Goal: Information Seeking & Learning: Compare options

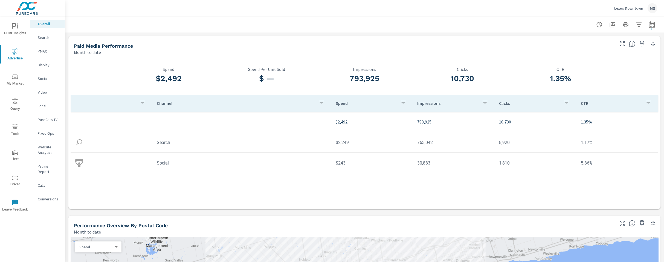
click at [47, 149] on p "Website Analytics" at bounding box center [49, 149] width 23 height 11
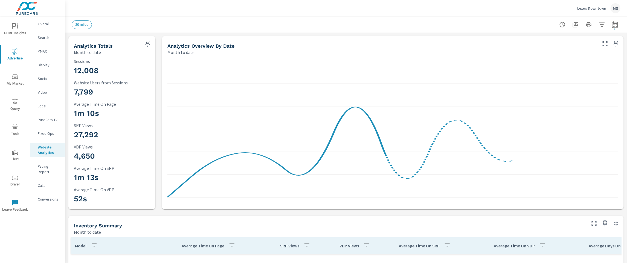
scroll to position [21, 0]
click at [610, 25] on button "button" at bounding box center [615, 24] width 11 height 11
click at [562, 48] on select "Custom Yesterday Last week Last 7 days Last 14 days Last 30 days Last 45 days L…" at bounding box center [566, 47] width 55 height 11
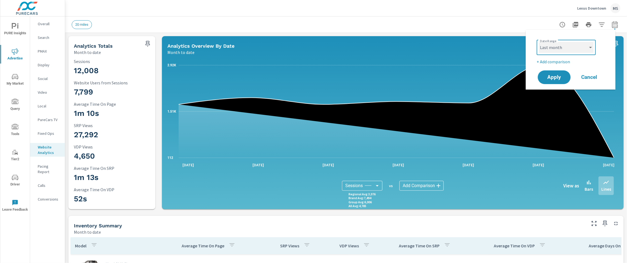
click at [539, 42] on select "Custom Yesterday Last week Last 7 days Last 14 days Last 30 days Last 45 days L…" at bounding box center [566, 47] width 55 height 11
select select "Last month"
click at [555, 62] on p "+ Add comparison" at bounding box center [572, 61] width 70 height 7
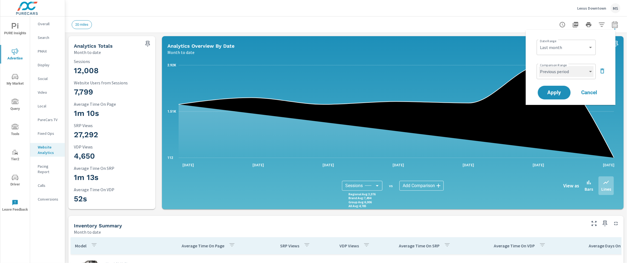
click at [557, 71] on select "Custom Previous period Previous month Previous year" at bounding box center [566, 71] width 55 height 11
click at [539, 66] on select "Custom Previous period Previous month Previous year" at bounding box center [566, 71] width 55 height 11
select select "Previous month"
click at [558, 94] on span "Apply" at bounding box center [554, 92] width 22 height 5
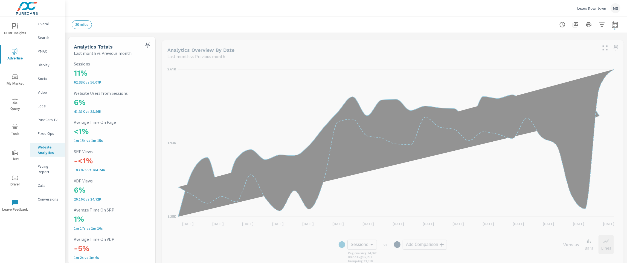
scroll to position [21, 0]
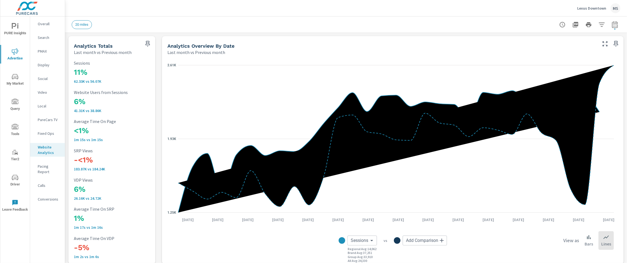
click at [43, 21] on div "Overall" at bounding box center [47, 24] width 35 height 8
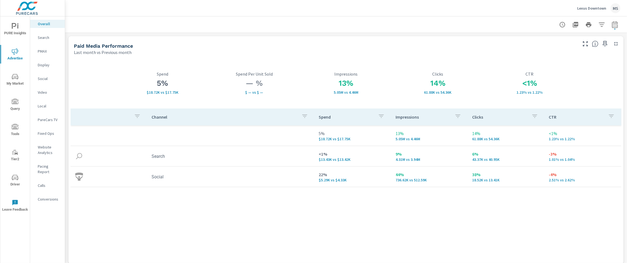
click at [47, 149] on p "Website Analytics" at bounding box center [49, 149] width 23 height 11
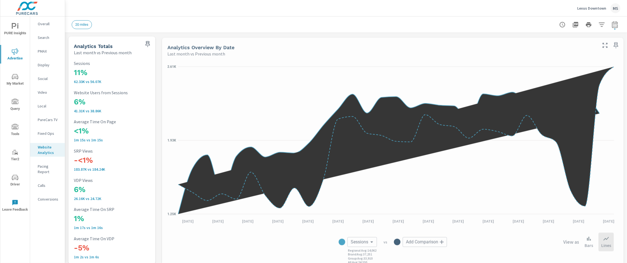
scroll to position [21, 0]
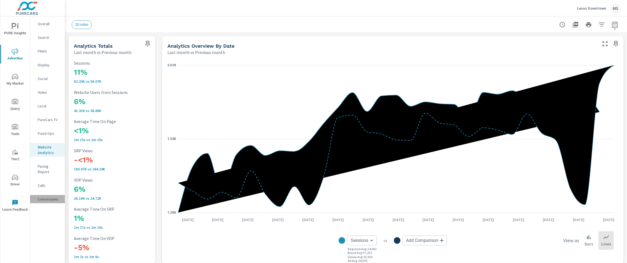
click at [53, 196] on p "Conversions" at bounding box center [49, 198] width 23 height 5
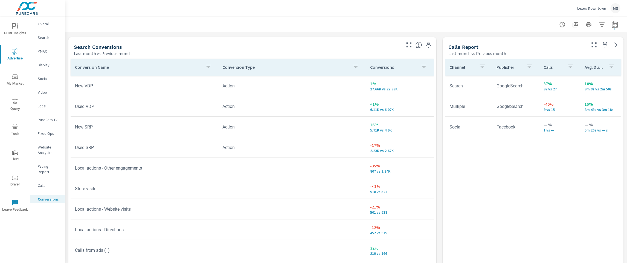
scroll to position [225, 0]
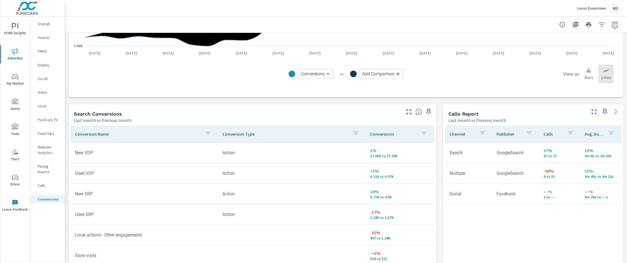
click at [47, 78] on p "Social" at bounding box center [49, 78] width 23 height 5
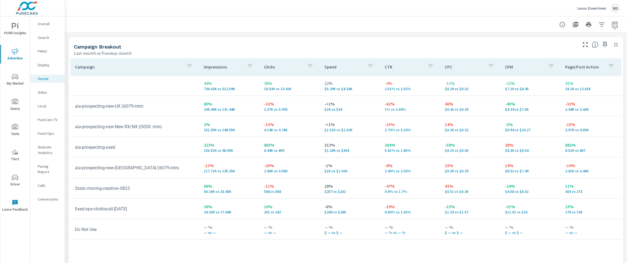
scroll to position [229, 0]
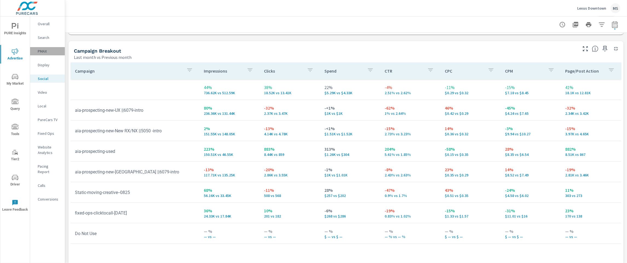
click at [42, 50] on p "PMAX" at bounding box center [49, 50] width 23 height 5
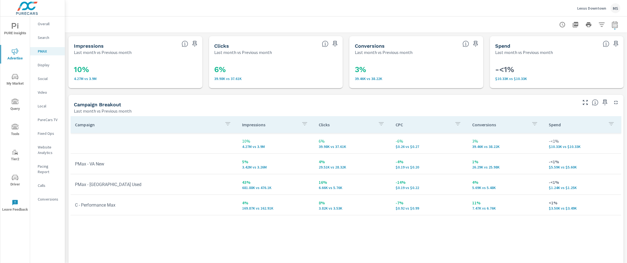
click at [48, 198] on nav "Overall Search PMAX Display Social Video Local PureCars TV Fixed Ops Website An…" at bounding box center [47, 113] width 35 height 194
click at [49, 196] on p "Conversions" at bounding box center [49, 198] width 23 height 5
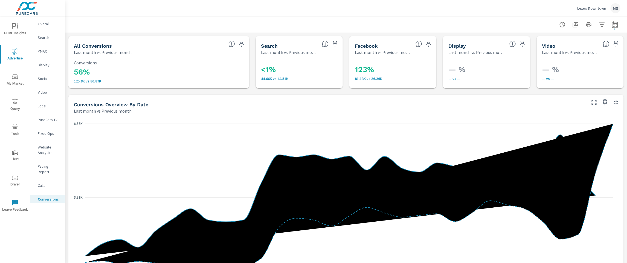
click at [39, 38] on p "Search" at bounding box center [49, 37] width 23 height 5
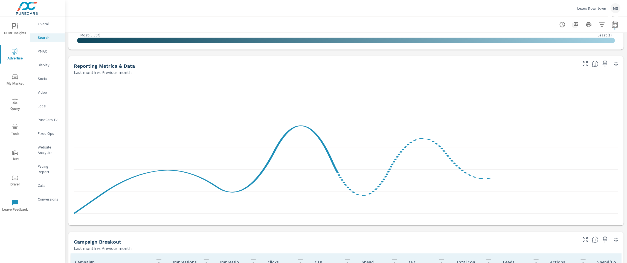
scroll to position [261, 0]
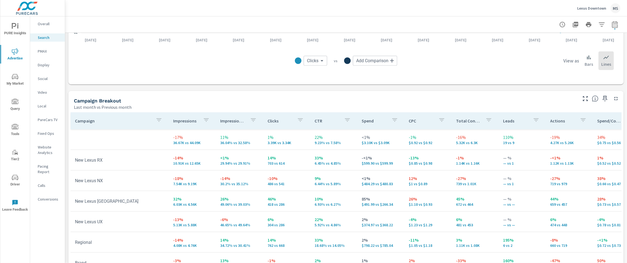
scroll to position [468, 0]
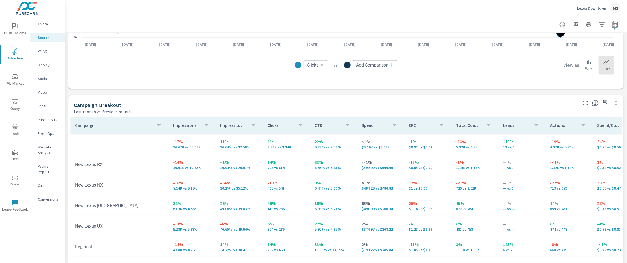
click at [44, 54] on p "PMAX" at bounding box center [49, 50] width 23 height 5
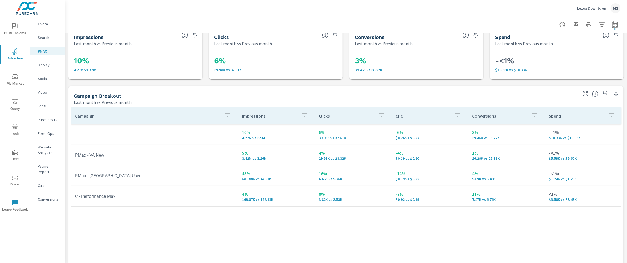
scroll to position [13, 0]
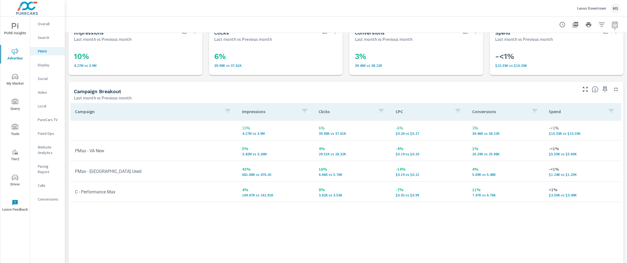
click at [41, 71] on nav "Overall Search PMAX Display Social Video Local PureCars TV Fixed Ops Website An…" at bounding box center [47, 113] width 35 height 194
click at [44, 79] on p "Social" at bounding box center [49, 78] width 23 height 5
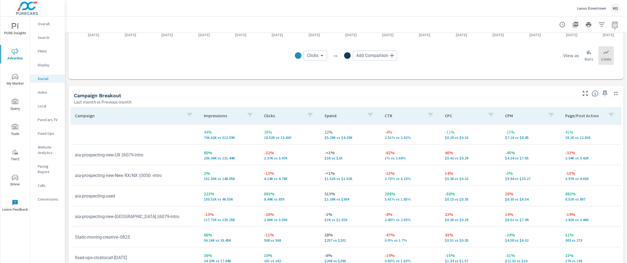
scroll to position [194, 0]
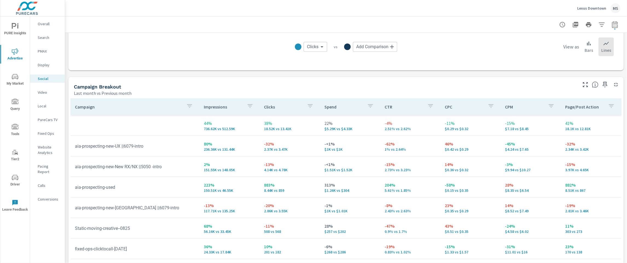
click at [13, 175] on icon "nav menu" at bounding box center [15, 177] width 7 height 7
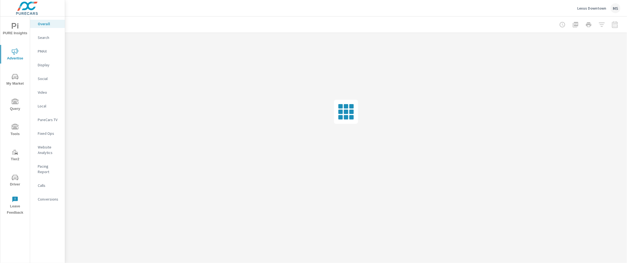
click at [41, 38] on p "Search" at bounding box center [49, 37] width 23 height 5
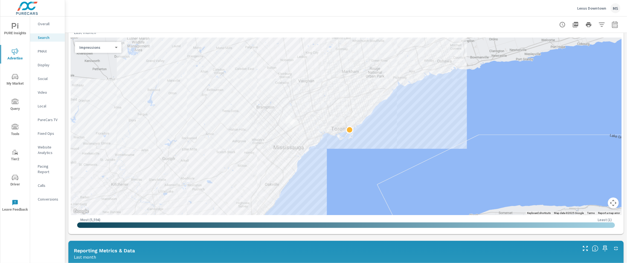
scroll to position [100, 0]
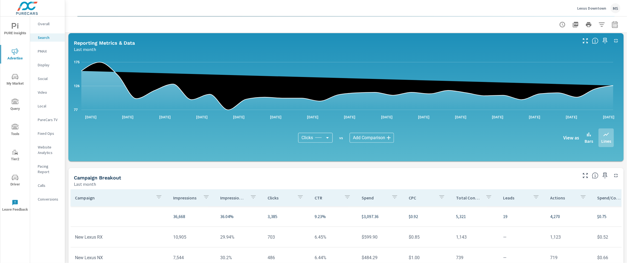
scroll to position [353, 0]
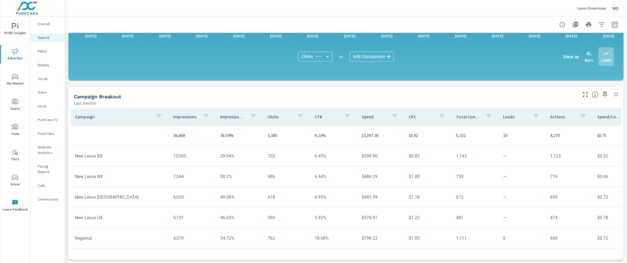
click at [612, 22] on icon "button" at bounding box center [615, 24] width 6 height 7
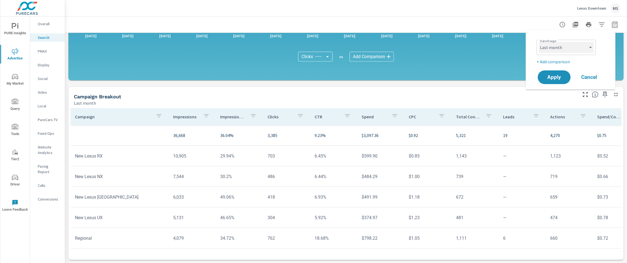
click at [555, 46] on select "Custom [DATE] Last week Last 7 days Last 14 days Last 30 days Last 45 days Last…" at bounding box center [566, 47] width 55 height 11
click at [539, 42] on select "Custom [DATE] Last week Last 7 days Last 14 days Last 30 days Last 45 days Last…" at bounding box center [566, 47] width 55 height 11
select select "Month to date"
click at [554, 75] on span "Apply" at bounding box center [554, 77] width 22 height 5
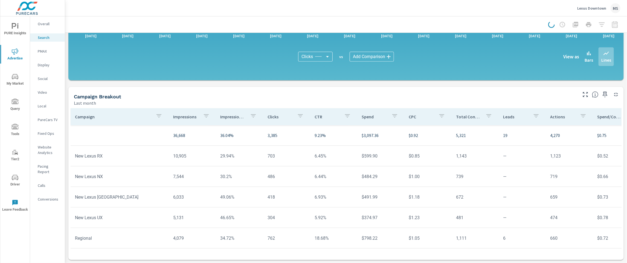
scroll to position [45, 0]
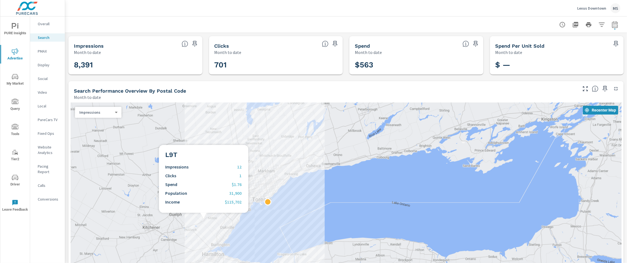
scroll to position [19, 0]
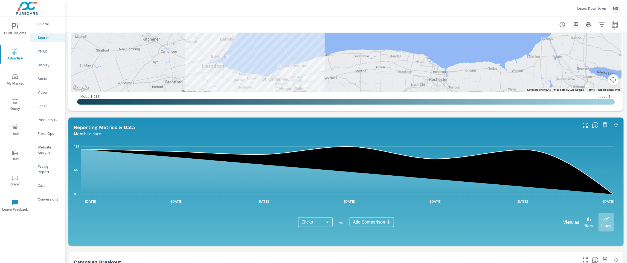
scroll to position [353, 0]
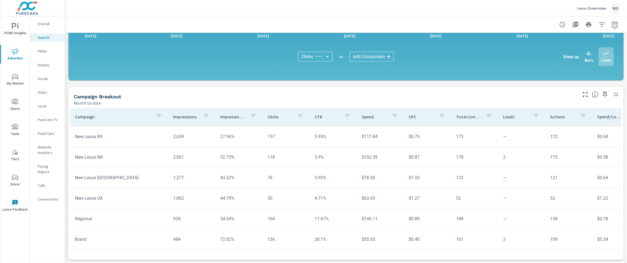
scroll to position [25, 0]
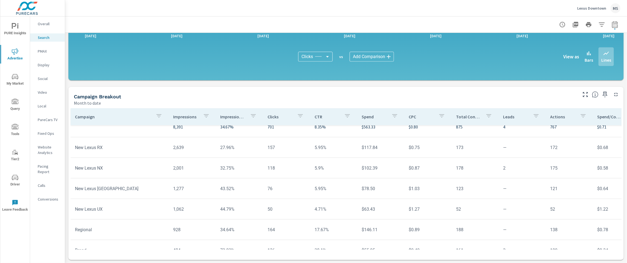
click at [15, 175] on icon "nav menu" at bounding box center [15, 177] width 7 height 7
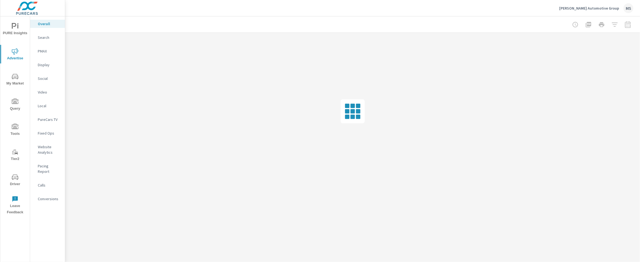
click at [41, 77] on p "Social" at bounding box center [49, 78] width 23 height 5
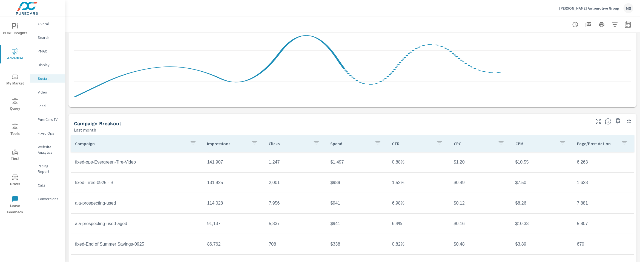
scroll to position [129, 0]
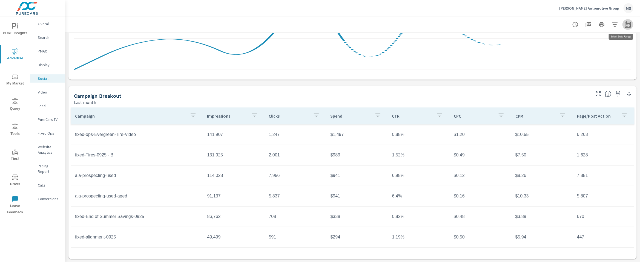
click at [624, 25] on icon "button" at bounding box center [627, 24] width 7 height 7
select select "Last month"
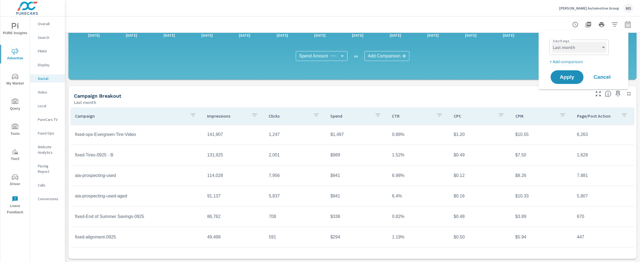
click at [574, 47] on select "Custom [DATE] Last week Last 7 days Last 14 days Last 30 days Last 45 days Last…" at bounding box center [579, 47] width 55 height 11
click at [556, 63] on p "+ Add comparison" at bounding box center [584, 61] width 70 height 7
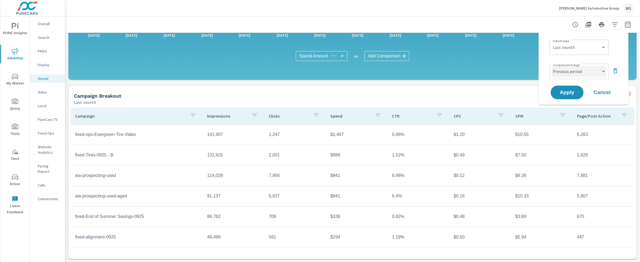
click at [560, 69] on select "Custom Previous period Previous month Previous year" at bounding box center [579, 71] width 55 height 11
click at [552, 66] on select "Custom Previous period Previous month Previous year" at bounding box center [579, 71] width 55 height 11
select select "Previous month"
click at [563, 94] on span "Apply" at bounding box center [567, 92] width 22 height 5
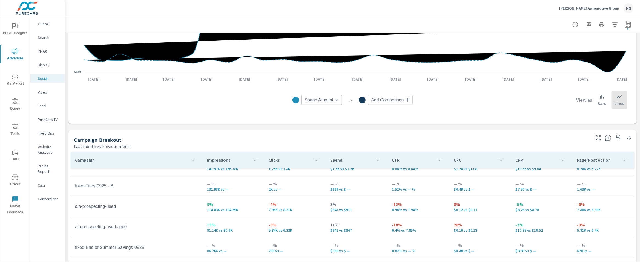
scroll to position [239, 0]
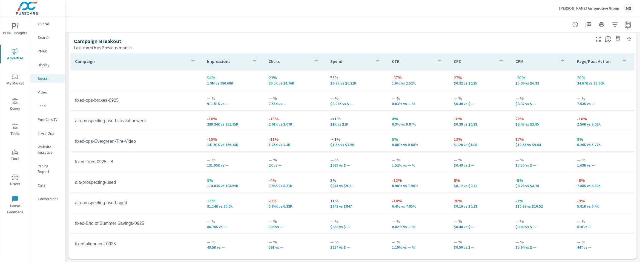
click at [633, 138] on div "Impressions Last month vs Previous month 94% 1.9M vs 980.68K Clicks Last month …" at bounding box center [352, 28] width 575 height 469
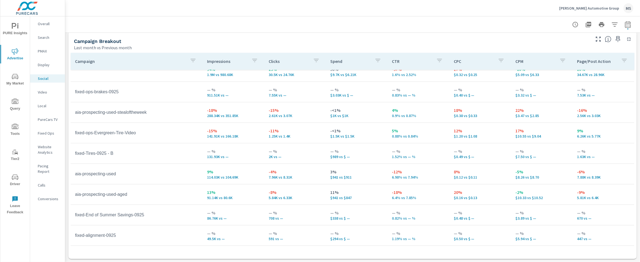
scroll to position [13, 0]
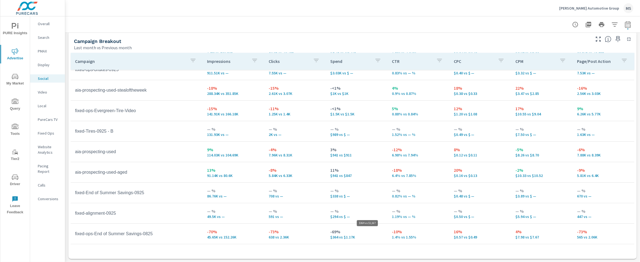
scroll to position [35, 0]
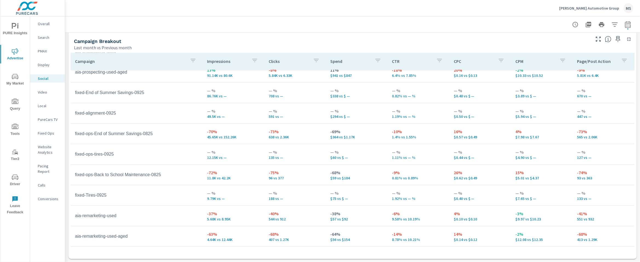
scroll to position [166, 0]
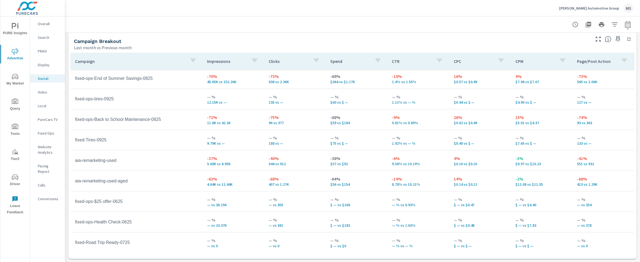
scroll to position [181, 0]
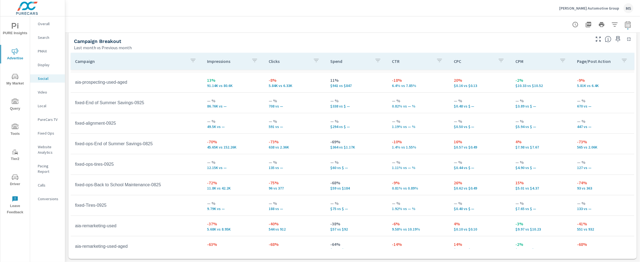
scroll to position [85, 0]
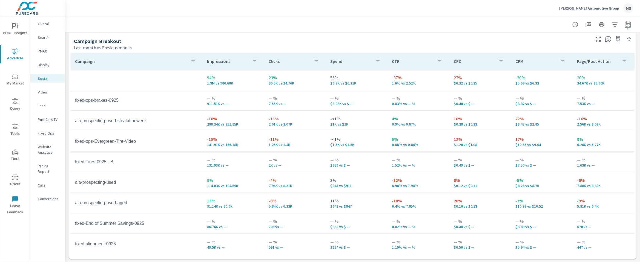
scroll to position [235, 0]
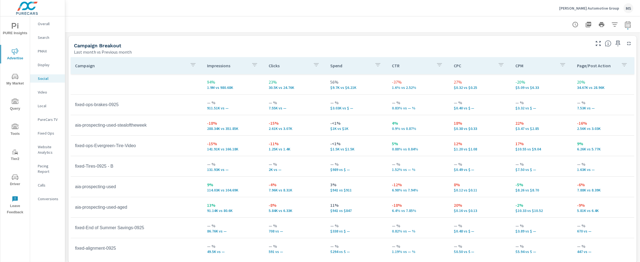
click at [18, 174] on icon "nav menu" at bounding box center [15, 177] width 7 height 7
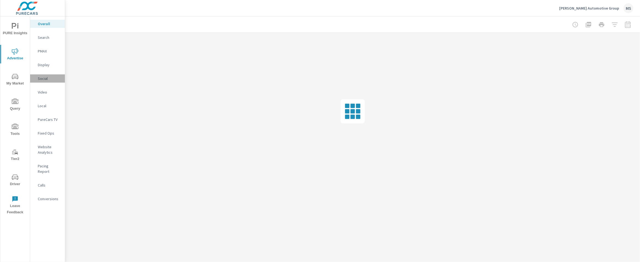
click at [47, 80] on p "Social" at bounding box center [49, 78] width 23 height 5
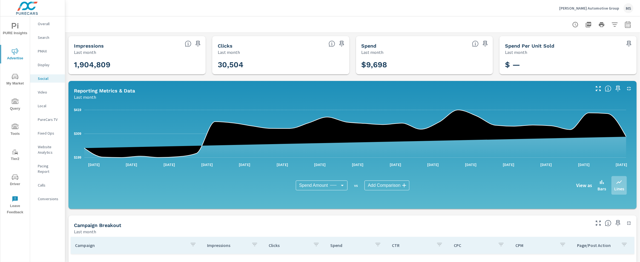
click at [626, 25] on button "button" at bounding box center [627, 24] width 11 height 11
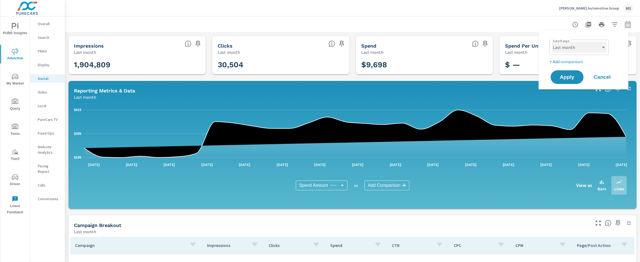
click at [579, 45] on select "Custom Yesterday Last week Last 7 days Last 14 days Last 30 days Last 45 days L…" at bounding box center [579, 47] width 55 height 11
click at [552, 42] on select "Custom [DATE] Last week Last 7 days Last 14 days Last 30 days Last 45 days Last…" at bounding box center [579, 47] width 55 height 11
select select "custom"
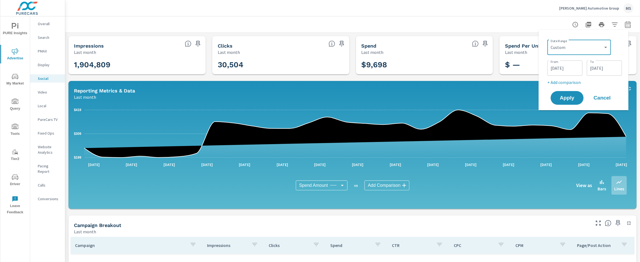
click at [420, 33] on header at bounding box center [352, 24] width 575 height 16
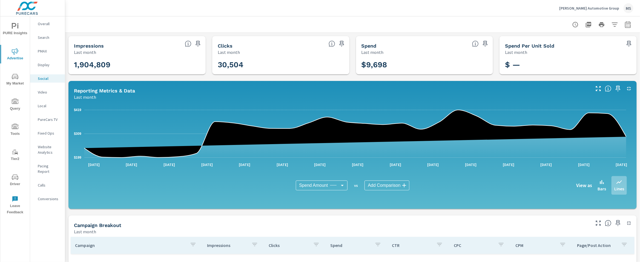
scroll to position [129, 0]
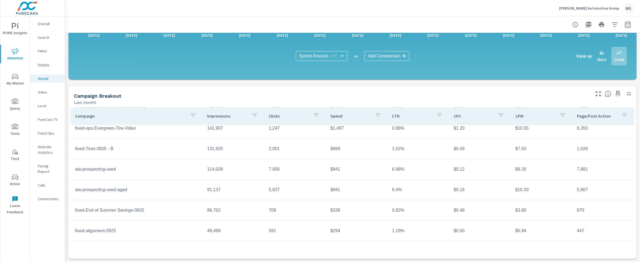
scroll to position [97, 0]
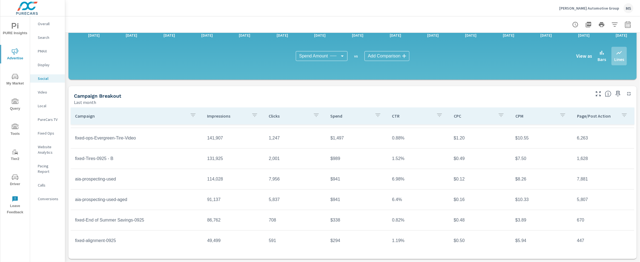
scroll to position [49, 0]
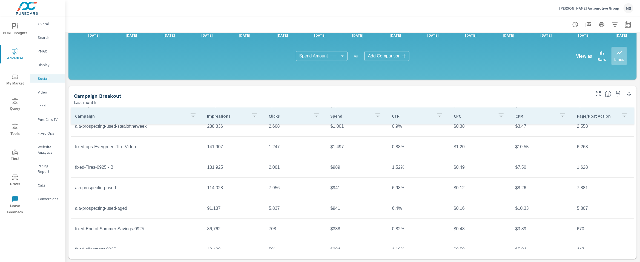
scroll to position [40, 0]
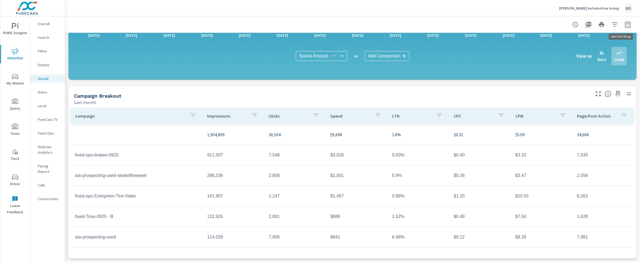
click at [624, 22] on icon "button" at bounding box center [627, 24] width 7 height 7
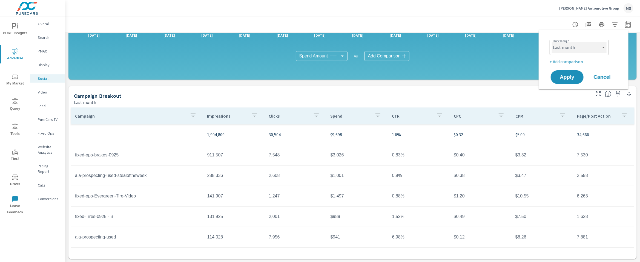
click at [565, 44] on select "Custom [DATE] Last week Last 7 days Last 14 days Last 30 days Last 45 days Last…" at bounding box center [579, 47] width 55 height 11
click at [552, 42] on select "Custom [DATE] Last week Last 7 days Last 14 days Last 30 days Last 45 days Last…" at bounding box center [579, 47] width 55 height 11
select select "custom"
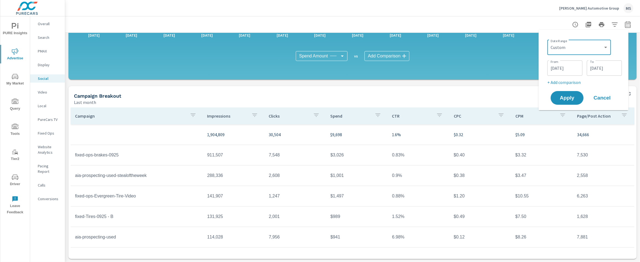
click at [561, 69] on input "[DATE]" at bounding box center [564, 68] width 31 height 11
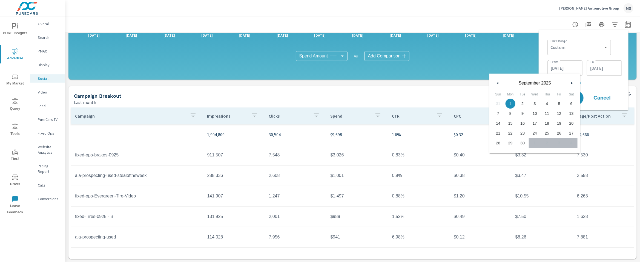
click at [497, 82] on icon "button" at bounding box center [496, 83] width 3 height 2
click at [560, 102] on span "1" at bounding box center [559, 103] width 12 height 7
type input "[DATE]"
click at [605, 65] on input "[DATE]" at bounding box center [604, 68] width 31 height 11
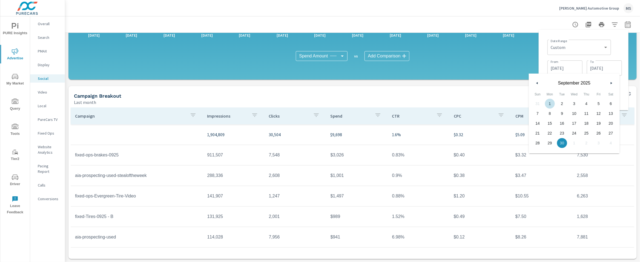
click at [536, 85] on button "button" at bounding box center [537, 83] width 7 height 7
click at [537, 154] on span "31" at bounding box center [537, 152] width 12 height 7
type input "[DATE]"
click at [594, 36] on div "Date Range Custom Yesterday Last week Last 7 days Last 14 days Last 30 days Las…" at bounding box center [583, 70] width 81 height 72
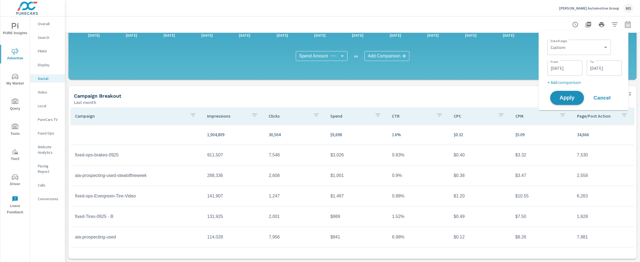
click at [571, 99] on span "Apply" at bounding box center [567, 98] width 22 height 5
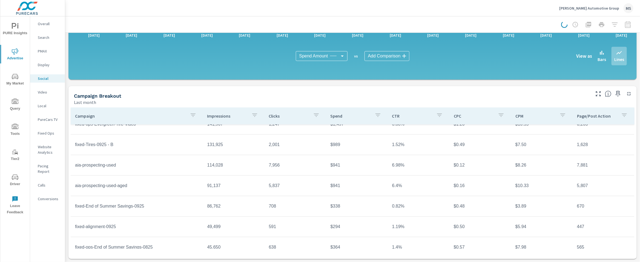
scroll to position [129, 0]
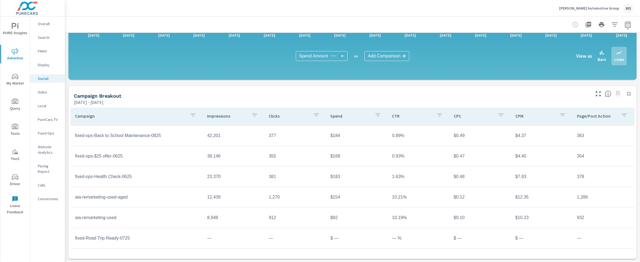
scroll to position [122, 0]
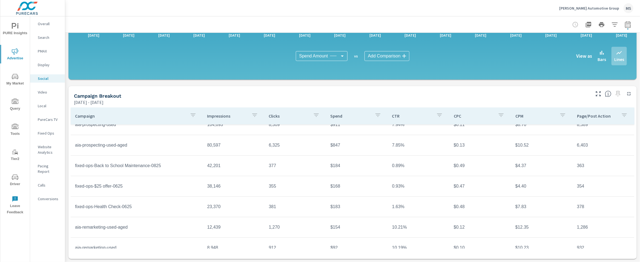
scroll to position [67, 0]
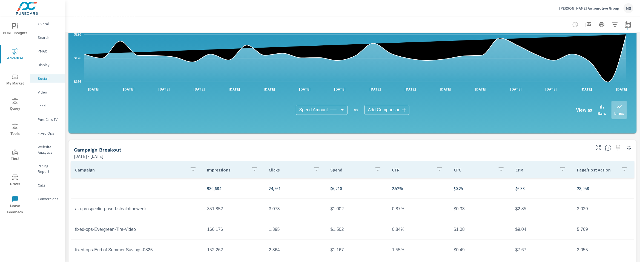
scroll to position [129, 0]
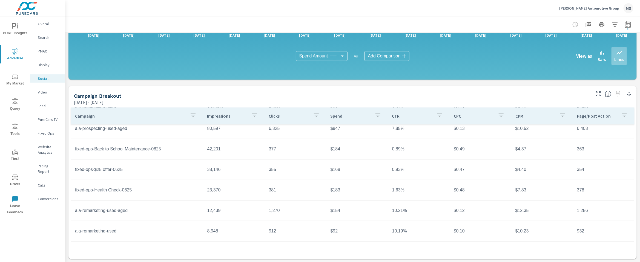
scroll to position [122, 0]
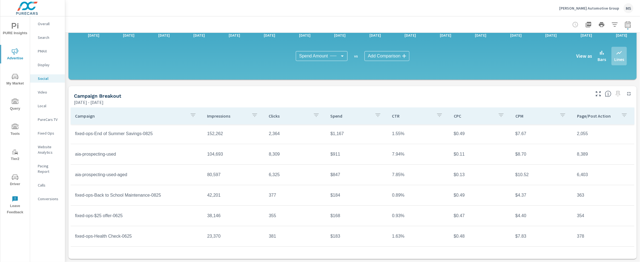
scroll to position [58, 0]
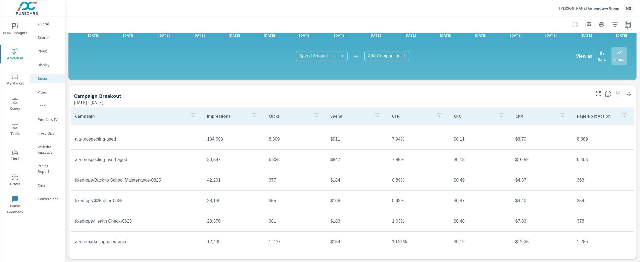
scroll to position [82, 0]
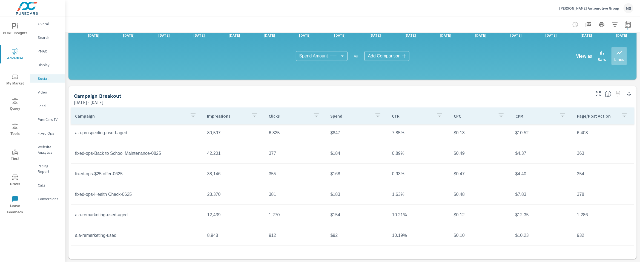
scroll to position [96, 0]
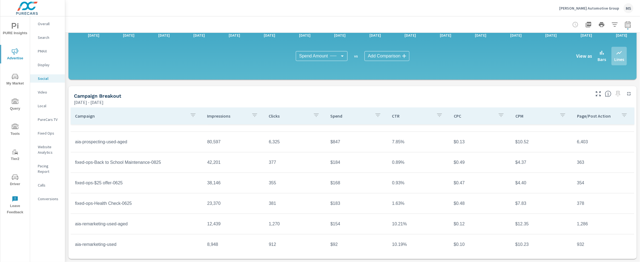
scroll to position [84, 0]
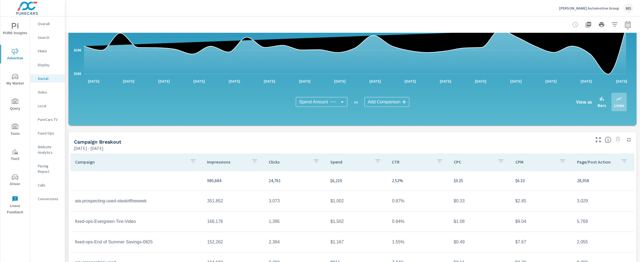
scroll to position [129, 0]
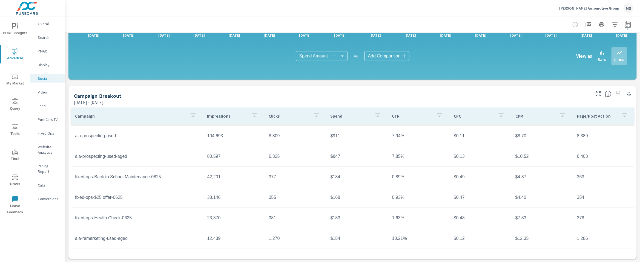
scroll to position [85, 0]
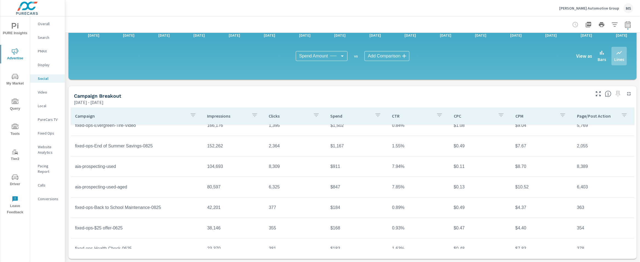
scroll to position [41, 0]
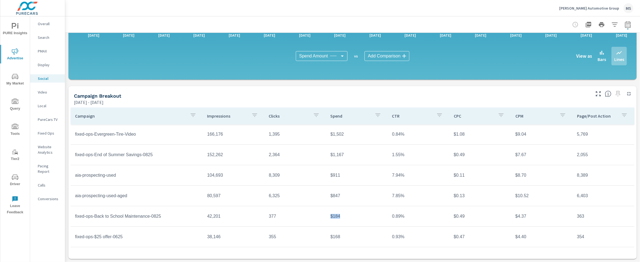
drag, startPoint x: 336, startPoint y: 216, endPoint x: 324, endPoint y: 216, distance: 12.3
click at [326, 216] on td "$184" at bounding box center [357, 217] width 62 height 14
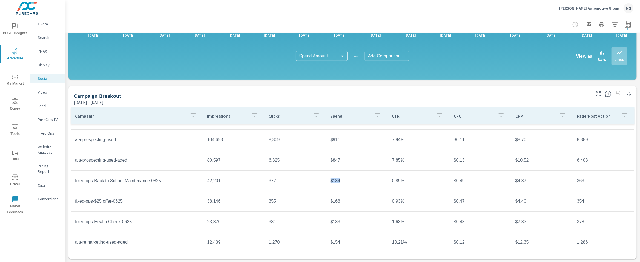
scroll to position [81, 0]
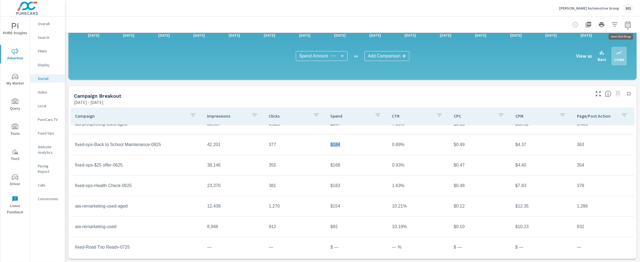
click at [624, 23] on icon "button" at bounding box center [627, 24] width 7 height 7
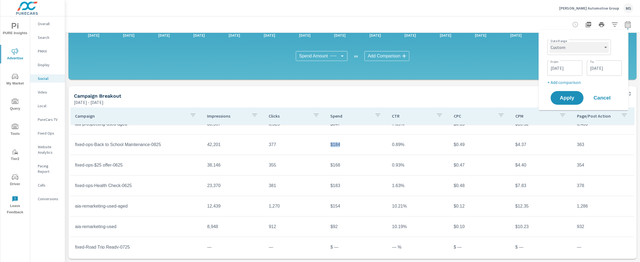
click at [567, 51] on select "Custom Yesterday Last week Last 7 days Last 14 days Last 30 days Last 45 days L…" at bounding box center [578, 47] width 59 height 11
click at [549, 42] on select "Custom Yesterday Last week Last 7 days Last 14 days Last 30 days Last 45 days L…" at bounding box center [578, 47] width 59 height 11
select select "Last month"
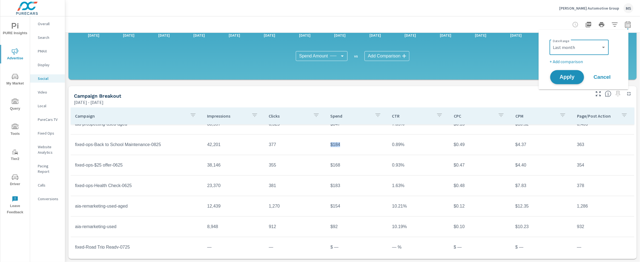
click at [569, 78] on span "Apply" at bounding box center [567, 77] width 22 height 5
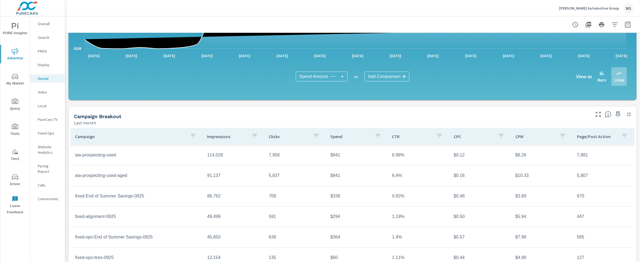
scroll to position [129, 0]
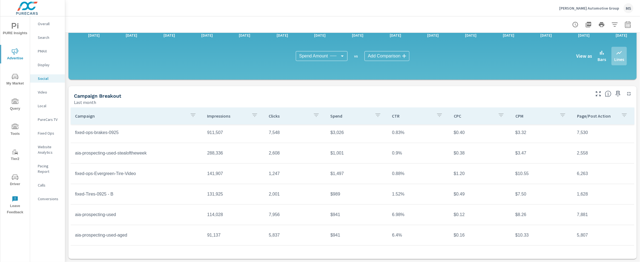
scroll to position [18, 0]
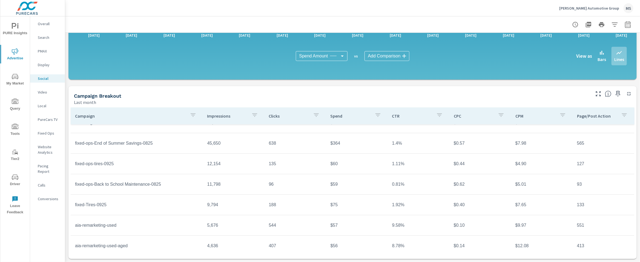
scroll to position [183, 0]
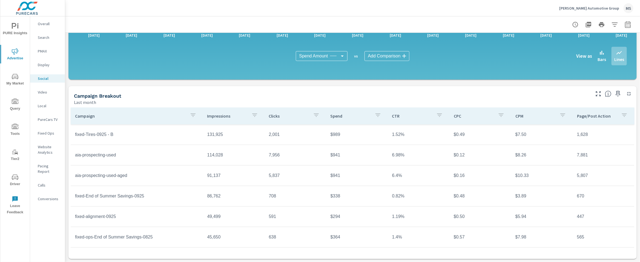
scroll to position [5, 0]
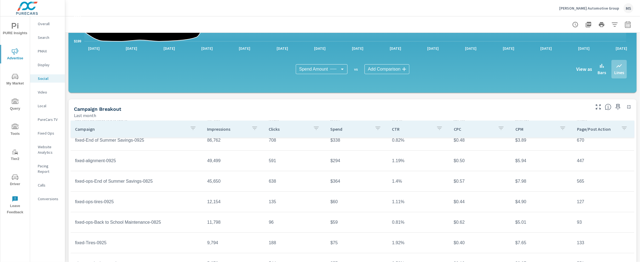
scroll to position [183, 0]
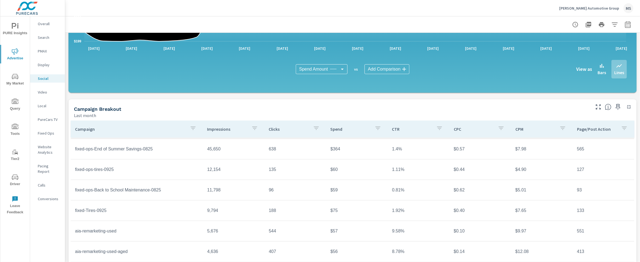
scroll to position [129, 0]
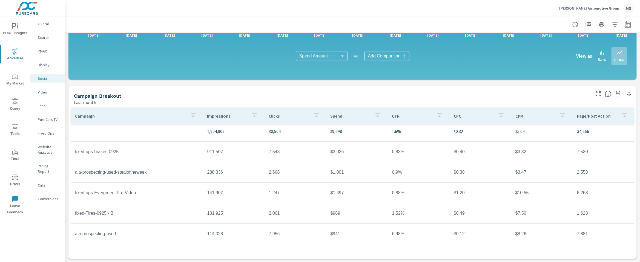
scroll to position [7, 0]
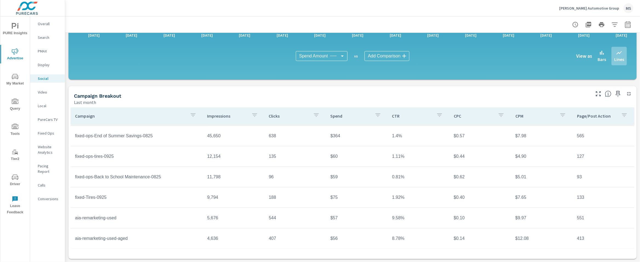
scroll to position [179, 0]
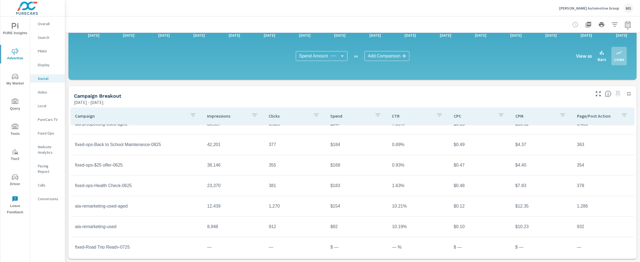
scroll to position [109, 0]
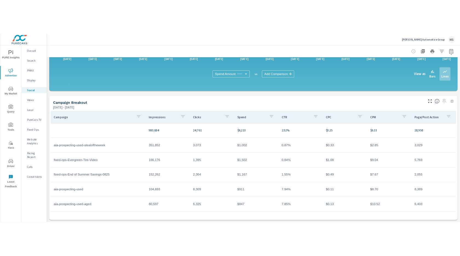
scroll to position [72, 0]
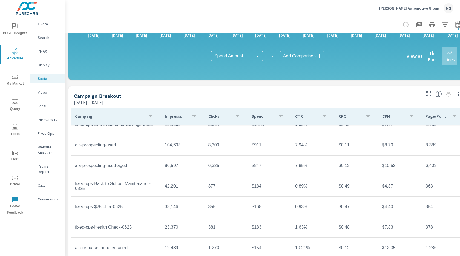
scroll to position [72, 0]
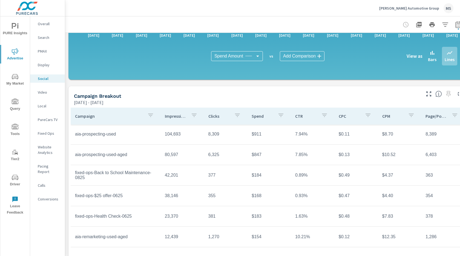
scroll to position [84, 0]
click at [78, 194] on td "fixed-ops-$25 offer-0625" at bounding box center [116, 195] width 90 height 14
drag, startPoint x: 75, startPoint y: 194, endPoint x: 127, endPoint y: 193, distance: 51.7
click at [127, 193] on td "fixed-ops-$25 offer-0625" at bounding box center [116, 195] width 90 height 14
copy td "fixed-ops-$25 offer-0625"
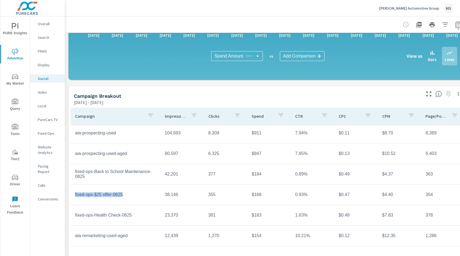
scroll to position [129, 10]
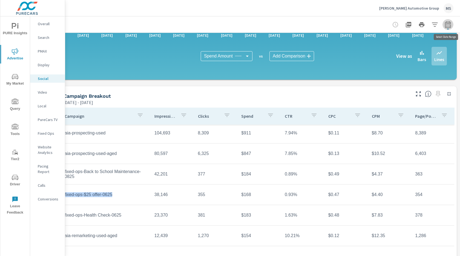
click at [445, 24] on icon "button" at bounding box center [448, 24] width 6 height 7
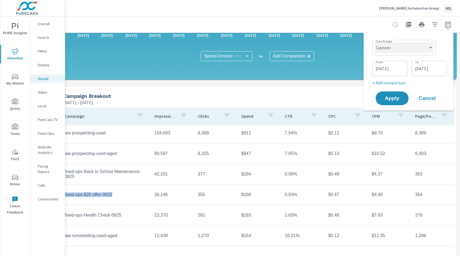
click at [394, 46] on select "Custom Yesterday Last week Last 7 days Last 14 days Last 30 days Last 45 days L…" at bounding box center [403, 47] width 59 height 11
click at [374, 42] on select "Custom Yesterday Last week Last 7 days Last 14 days Last 30 days Last 45 days L…" at bounding box center [403, 47] width 59 height 11
click at [385, 67] on input "08/01/2025" at bounding box center [389, 68] width 31 height 11
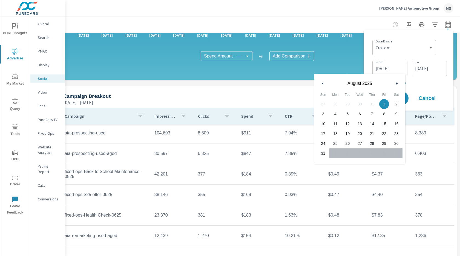
click at [323, 84] on icon "button" at bounding box center [322, 83] width 3 height 2
click at [347, 103] on span "1" at bounding box center [347, 103] width 12 height 7
type input "07/01/2025"
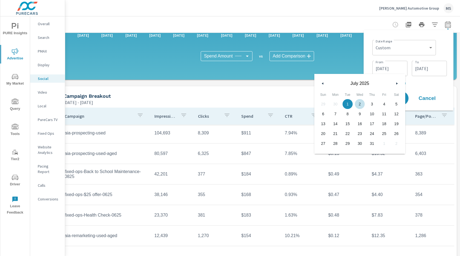
click at [426, 67] on input "08/31/2025" at bounding box center [429, 68] width 31 height 11
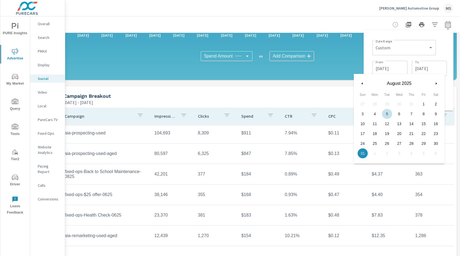
click at [361, 84] on icon "button" at bounding box center [361, 83] width 3 height 2
click at [411, 140] on span "31" at bounding box center [411, 143] width 12 height 7
type input "07/31/2025"
click at [441, 48] on div "Date Range Custom Yesterday Last week Last 7 days Last 14 days Last 30 days Las…" at bounding box center [409, 47] width 74 height 19
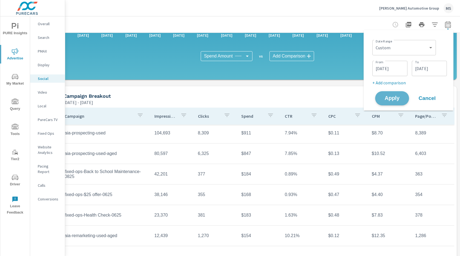
click at [399, 100] on span "Apply" at bounding box center [392, 98] width 22 height 5
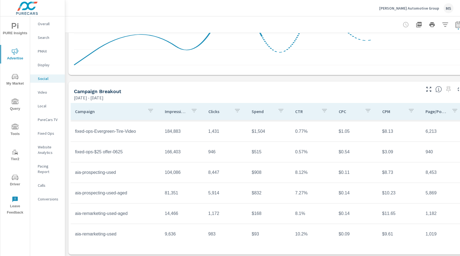
scroll to position [136, 0]
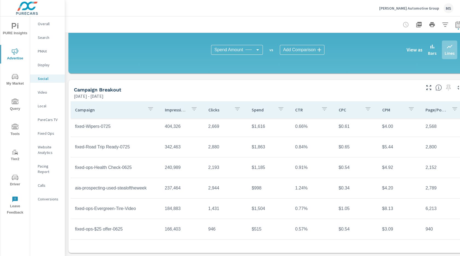
scroll to position [22, 0]
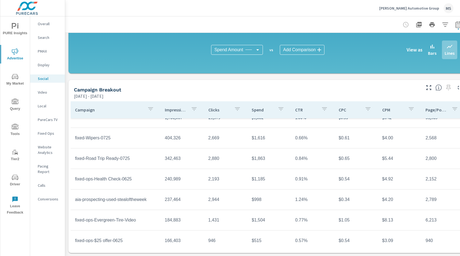
scroll to position [10, 0]
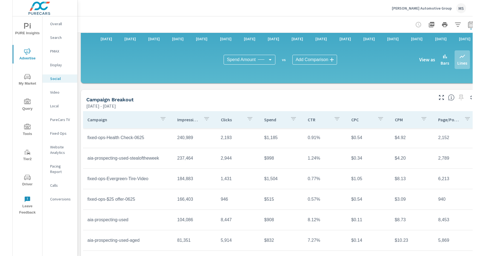
scroll to position [120, 0]
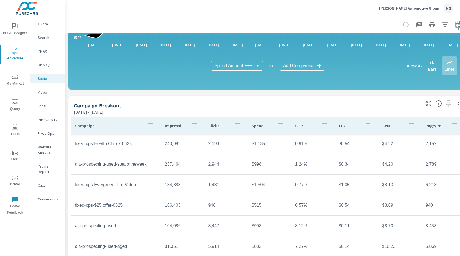
click at [44, 38] on p "Search" at bounding box center [49, 37] width 23 height 5
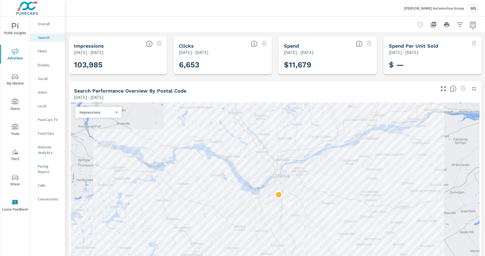
click at [476, 25] on icon "button" at bounding box center [472, 24] width 7 height 7
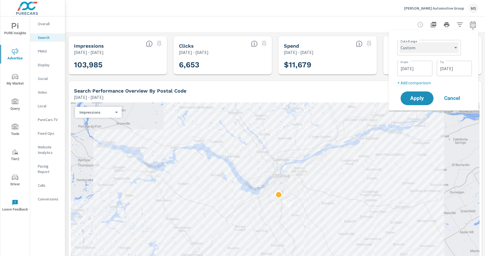
click at [428, 50] on select "Custom Yesterday Last week Last 7 days Last 14 days Last 30 days Last 45 days L…" at bounding box center [428, 47] width 59 height 11
click at [399, 42] on select "Custom Yesterday Last week Last 7 days Last 14 days Last 30 days Last 45 days L…" at bounding box center [428, 47] width 59 height 11
select select "Last month"
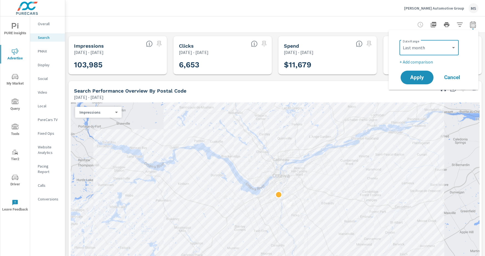
click at [422, 62] on p "+ Add comparison" at bounding box center [434, 62] width 70 height 7
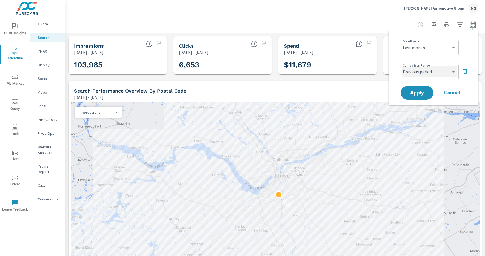
click at [423, 72] on select "Custom Previous period Previous month Previous year" at bounding box center [428, 71] width 55 height 11
click at [401, 66] on select "Custom Previous period Previous month Previous year" at bounding box center [428, 71] width 55 height 11
select select "Previous month"
click at [418, 95] on span "Apply" at bounding box center [416, 92] width 22 height 5
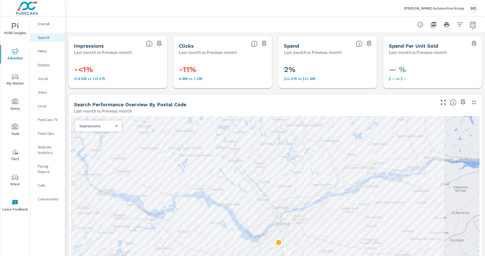
click at [45, 25] on p "Overall" at bounding box center [49, 23] width 23 height 5
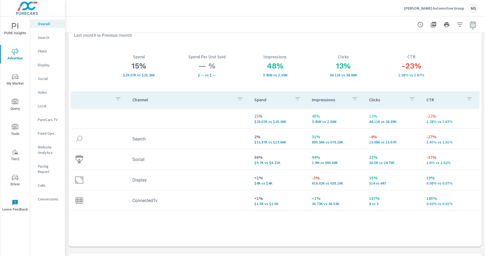
scroll to position [18, 0]
click at [44, 56] on nav "Overall Search PMAX Display Social Video Local PureCars TV Fixed Ops Website An…" at bounding box center [47, 113] width 35 height 194
click at [45, 51] on p "PMAX" at bounding box center [49, 50] width 23 height 5
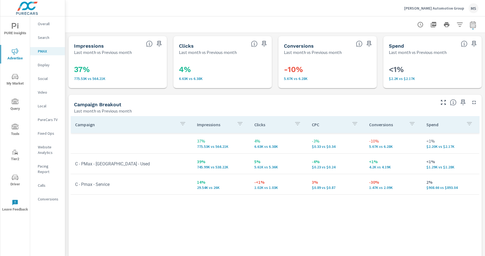
click at [45, 149] on p "Website Analytics" at bounding box center [49, 149] width 23 height 11
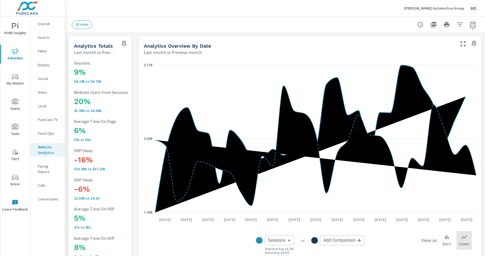
click at [46, 37] on p "Search" at bounding box center [49, 37] width 23 height 5
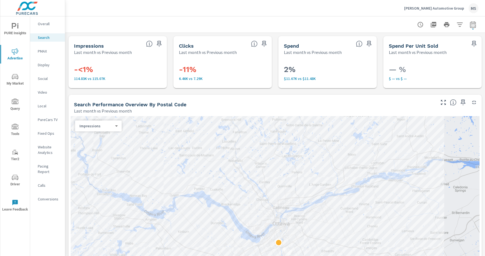
click at [46, 77] on p "Social" at bounding box center [49, 78] width 23 height 5
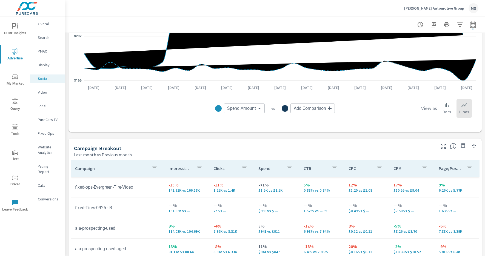
scroll to position [135, 0]
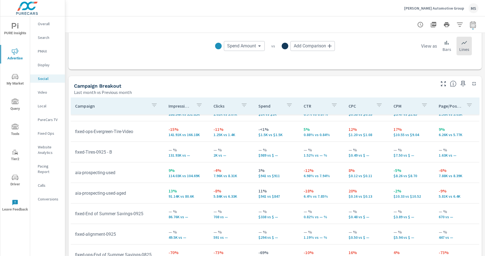
scroll to position [198, 0]
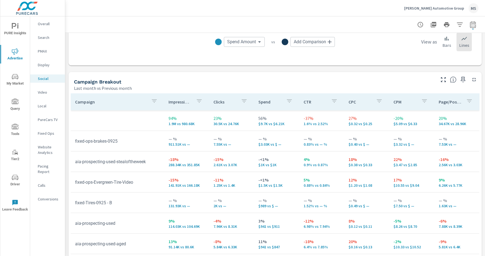
click at [46, 151] on p "Website Analytics" at bounding box center [49, 149] width 23 height 11
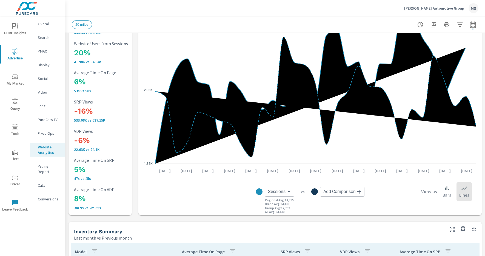
scroll to position [61, 0]
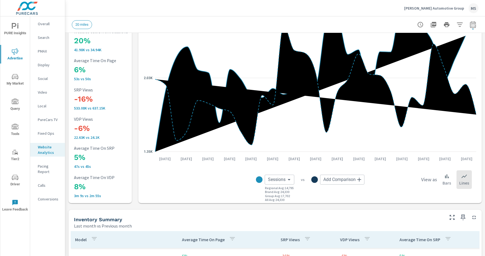
click at [53, 196] on p "Conversions" at bounding box center [49, 198] width 23 height 5
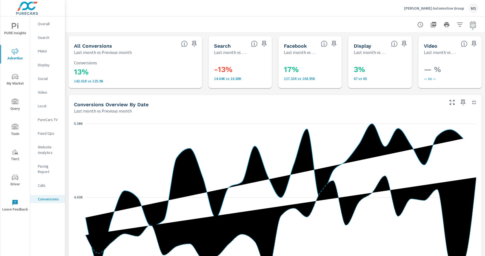
click at [46, 79] on p "Social" at bounding box center [49, 78] width 23 height 5
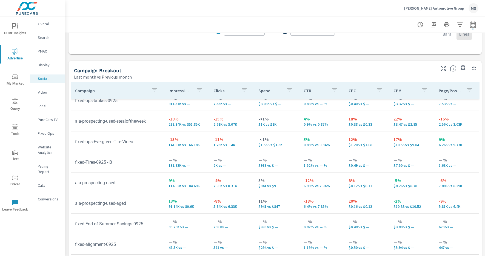
scroll to position [32, 0]
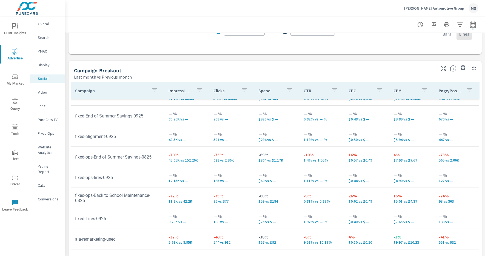
scroll to position [141, 0]
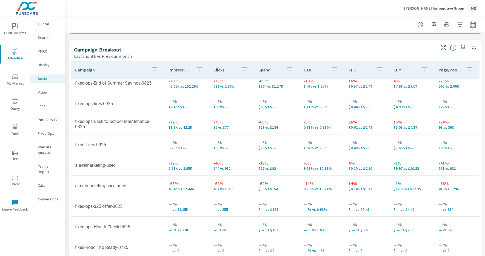
scroll to position [245, 0]
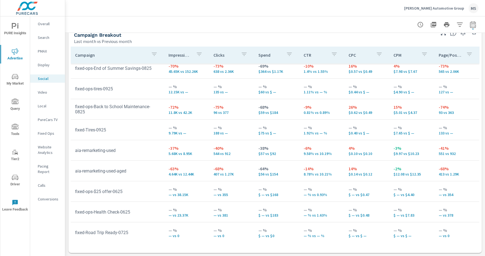
scroll to position [147, 0]
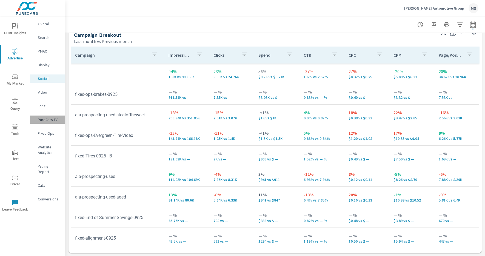
click at [51, 121] on p "PureCars TV" at bounding box center [49, 119] width 23 height 5
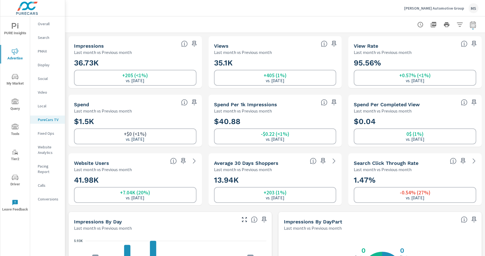
click at [472, 10] on div "MS" at bounding box center [473, 8] width 10 height 10
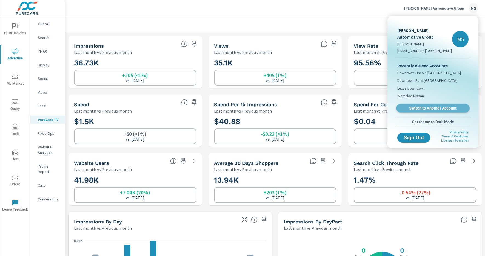
click at [430, 106] on span "Switch to Another Account" at bounding box center [432, 108] width 67 height 5
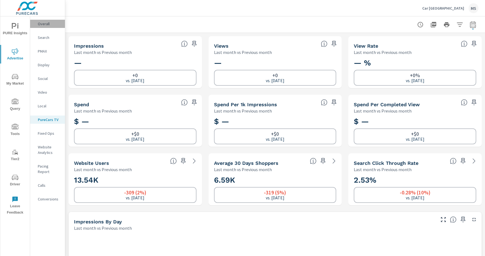
click at [45, 22] on p "Overall" at bounding box center [49, 23] width 23 height 5
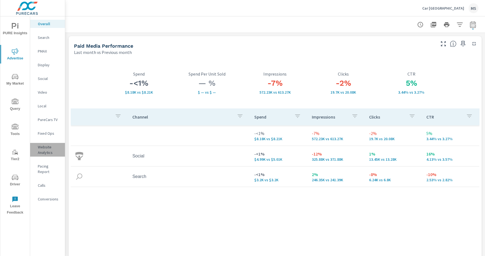
click at [46, 149] on p "Website Analytics" at bounding box center [49, 149] width 23 height 11
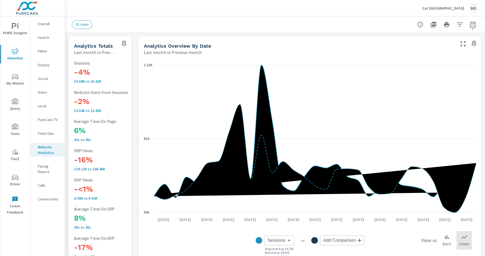
click at [49, 196] on p "Conversions" at bounding box center [49, 198] width 23 height 5
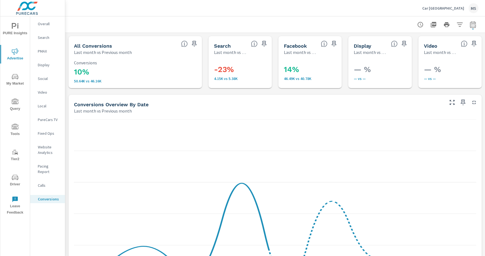
scroll to position [144, 0]
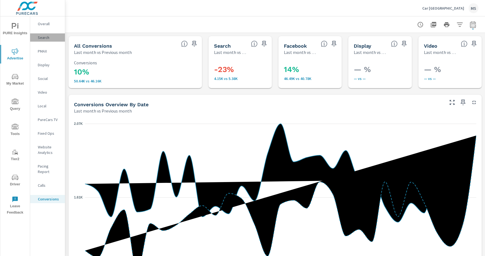
click at [45, 37] on p "Search" at bounding box center [49, 37] width 23 height 5
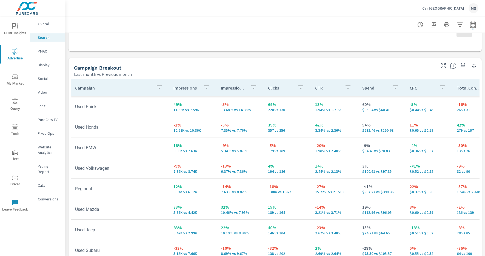
scroll to position [506, 0]
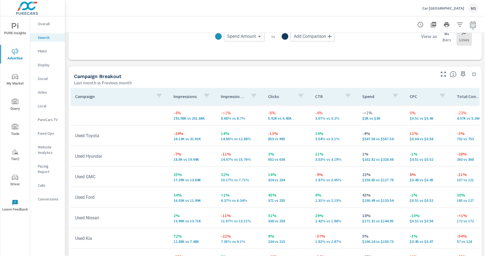
scroll to position [495, 0]
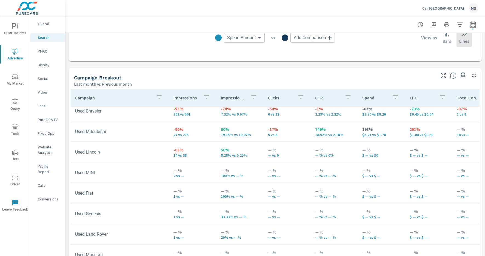
scroll to position [538, 0]
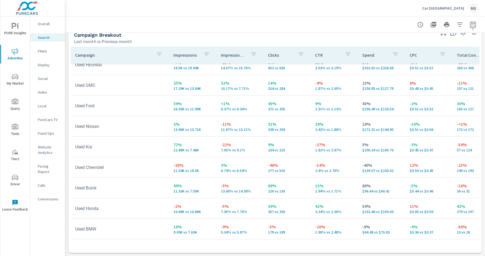
scroll to position [44, 0]
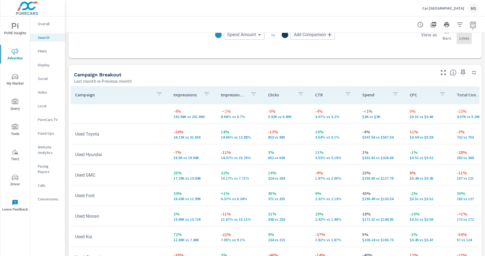
scroll to position [498, 0]
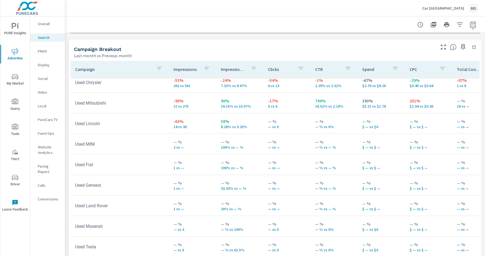
scroll to position [538, 0]
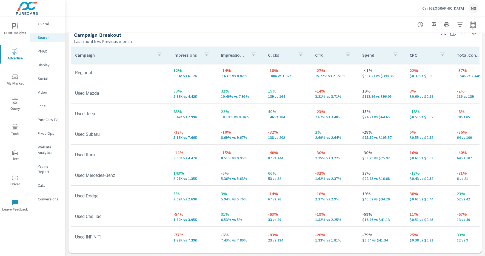
scroll to position [141, 0]
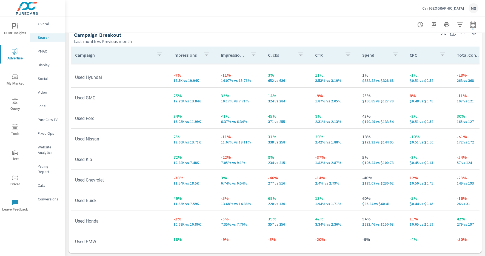
scroll to position [36, 0]
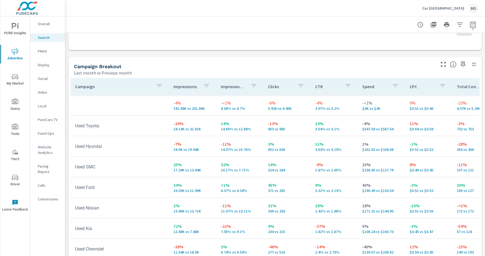
scroll to position [506, 0]
click at [46, 51] on p "PMAX" at bounding box center [49, 50] width 23 height 5
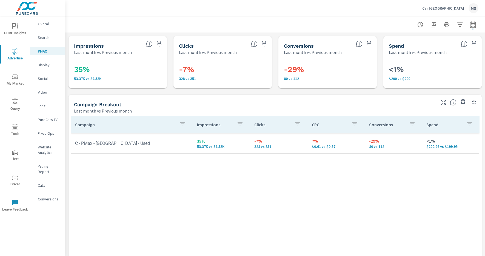
click at [48, 65] on p "Display" at bounding box center [49, 64] width 23 height 5
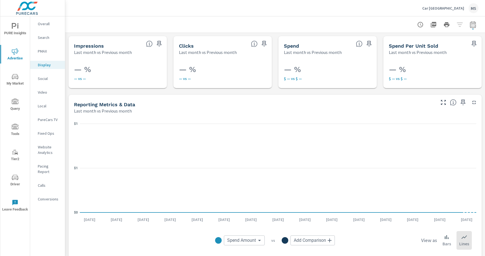
click at [44, 81] on p "Social" at bounding box center [49, 78] width 23 height 5
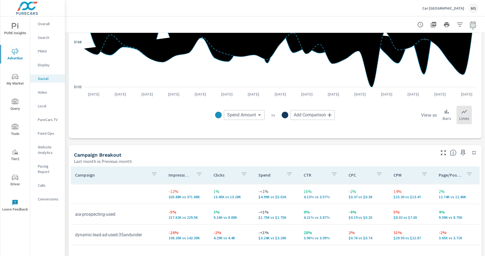
scroll to position [182, 0]
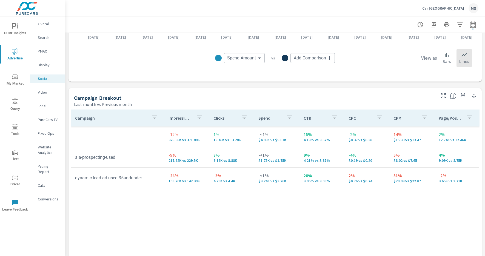
click at [42, 94] on p "Video" at bounding box center [49, 92] width 23 height 5
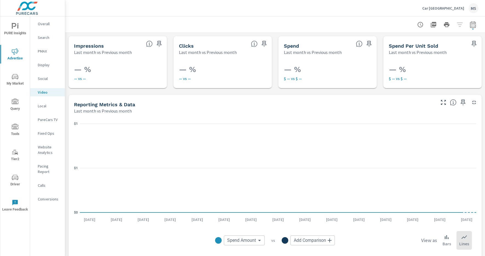
click at [473, 7] on div "MS" at bounding box center [473, 8] width 10 height 10
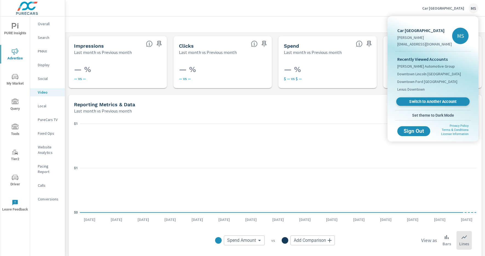
click at [418, 100] on span "Switch to Another Account" at bounding box center [432, 101] width 67 height 5
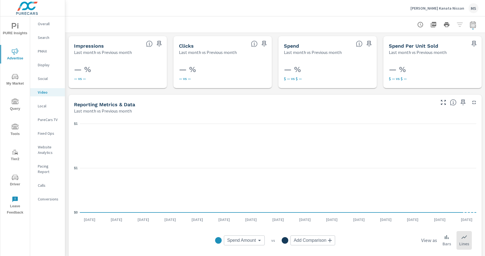
click at [42, 25] on p "Overall" at bounding box center [49, 23] width 23 height 5
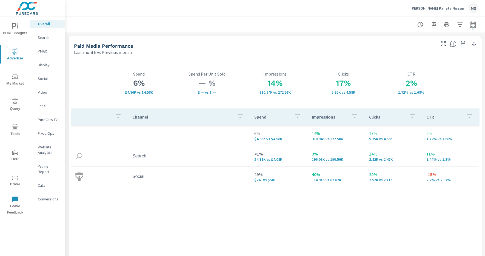
click at [47, 148] on p "Website Analytics" at bounding box center [49, 149] width 23 height 11
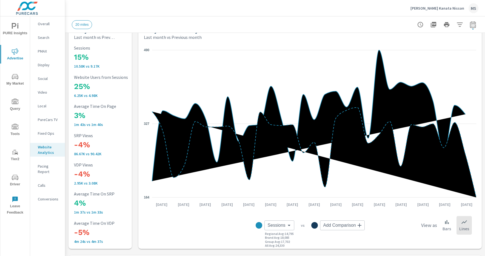
scroll to position [15, 0]
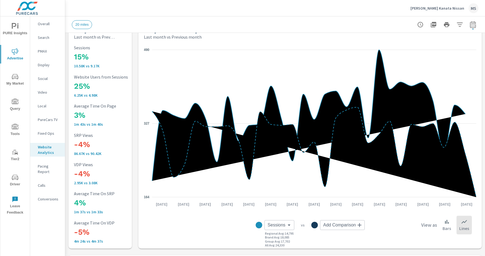
click at [50, 196] on p "Conversions" at bounding box center [49, 198] width 23 height 5
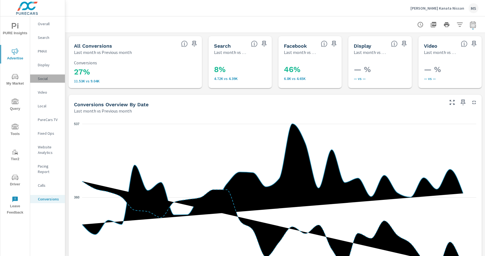
click at [42, 75] on div "Social" at bounding box center [47, 78] width 35 height 8
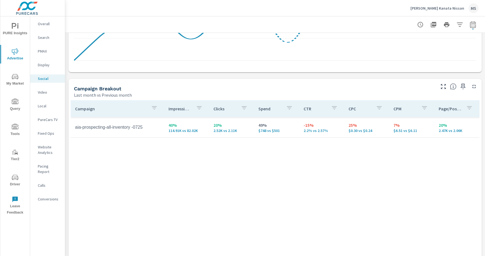
scroll to position [199, 0]
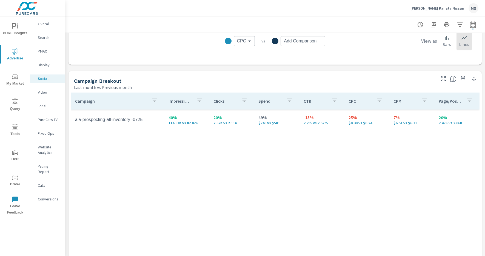
click at [472, 24] on icon "button" at bounding box center [473, 25] width 4 height 2
select select "Last month"
select select "Previous month"
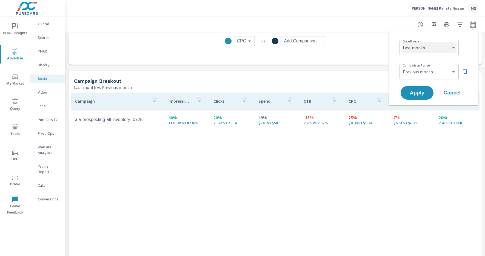
click at [432, 50] on select "Custom [DATE] Last week Last 7 days Last 14 days Last 30 days Last 45 days Last…" at bounding box center [428, 47] width 55 height 11
click at [401, 42] on select "Custom [DATE] Last week Last 7 days Last 14 days Last 30 days Last 45 days Last…" at bounding box center [428, 47] width 55 height 11
select select "custom"
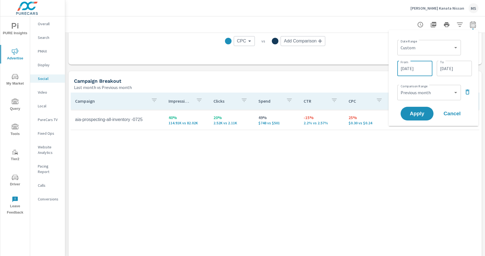
click at [410, 68] on input "[DATE]" at bounding box center [414, 68] width 31 height 11
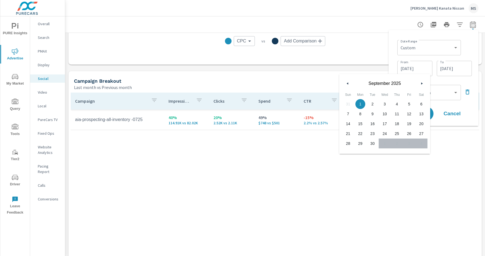
click at [348, 82] on button "button" at bounding box center [347, 83] width 7 height 7
click at [406, 102] on span "1" at bounding box center [409, 103] width 12 height 7
type input "08/01/2025"
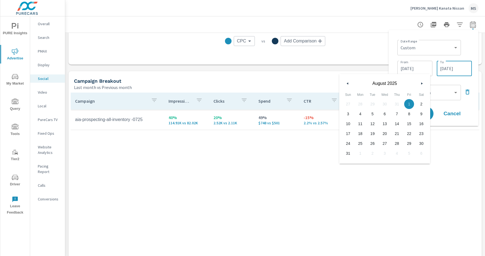
click at [443, 69] on input "09/30/2025" at bounding box center [454, 68] width 31 height 11
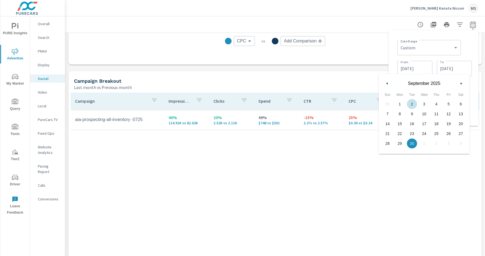
click at [386, 82] on button "button" at bounding box center [387, 83] width 7 height 7
click at [387, 153] on span "31" at bounding box center [387, 153] width 12 height 7
type input "08/31/2025"
click at [387, 154] on span "31" at bounding box center [387, 153] width 12 height 7
click at [465, 40] on div "Date Range Custom Yesterday Last week Last 7 days Last 14 days Last 30 days Las…" at bounding box center [434, 47] width 74 height 19
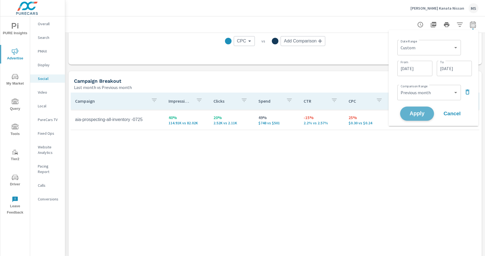
click at [417, 113] on span "Apply" at bounding box center [416, 113] width 22 height 5
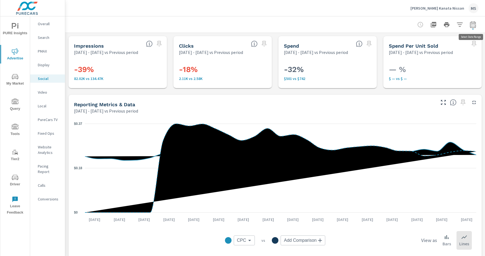
click at [472, 26] on icon "button" at bounding box center [472, 24] width 7 height 7
select select "Previous period"
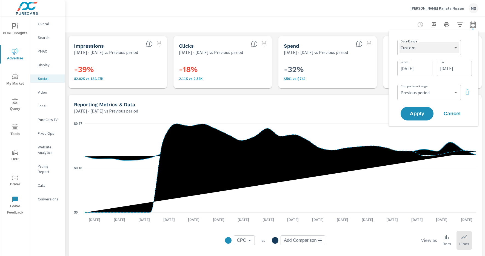
click at [420, 49] on select "Custom Yesterday Last week Last 7 days Last 14 days Last 30 days Last 45 days L…" at bounding box center [428, 47] width 59 height 11
click at [399, 42] on select "Custom Yesterday Last week Last 7 days Last 14 days Last 30 days Last 45 days L…" at bounding box center [428, 47] width 59 height 11
select select "Last month"
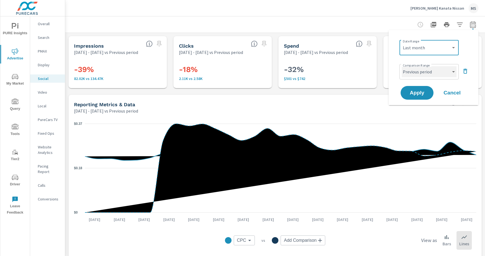
click at [419, 71] on select "Custom Previous period Previous month Previous year" at bounding box center [428, 71] width 55 height 11
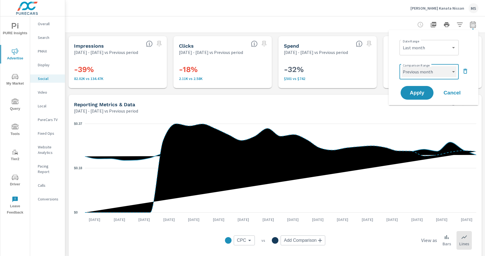
click at [401, 66] on select "Custom Previous period Previous month Previous year" at bounding box center [428, 71] width 55 height 11
select select "Previous month"
click at [414, 94] on span "Apply" at bounding box center [416, 92] width 22 height 5
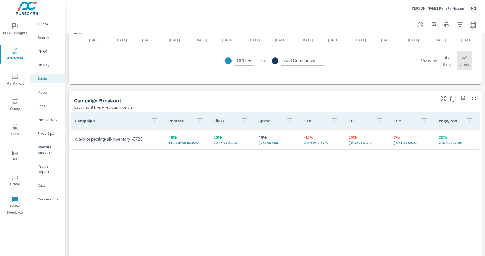
scroll to position [198, 0]
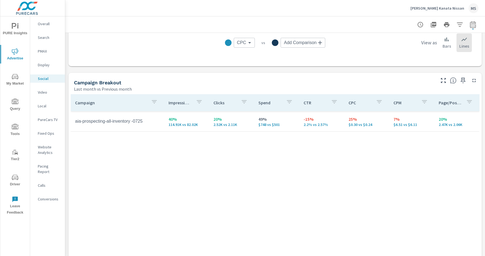
click at [47, 195] on div "Conversions" at bounding box center [47, 199] width 35 height 8
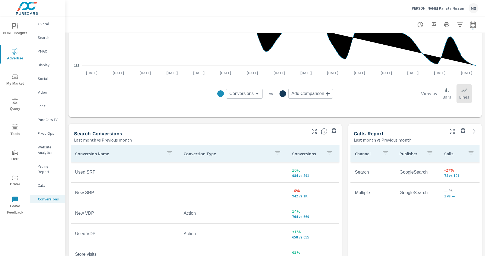
scroll to position [211, 0]
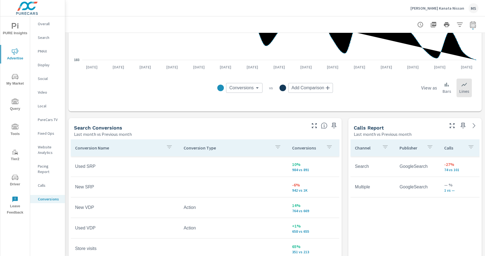
click at [45, 78] on p "Social" at bounding box center [49, 78] width 23 height 5
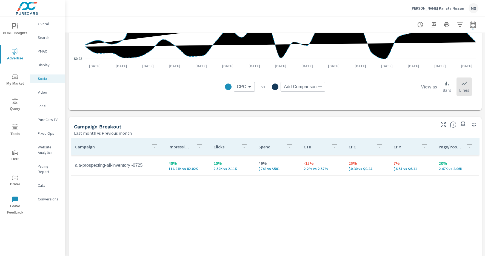
scroll to position [160, 0]
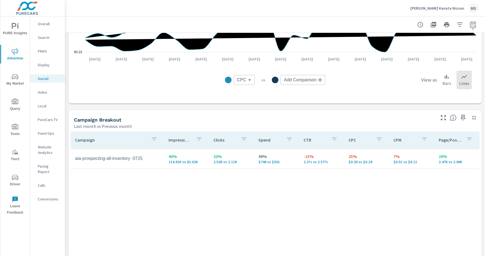
click at [42, 50] on p "PMAX" at bounding box center [49, 50] width 23 height 5
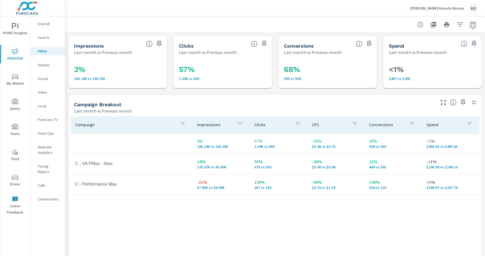
click at [44, 37] on p "Search" at bounding box center [49, 37] width 23 height 5
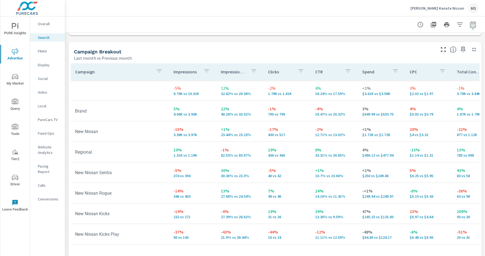
scroll to position [529, 0]
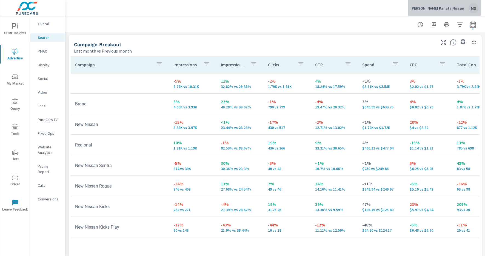
click at [473, 8] on div "MS" at bounding box center [473, 8] width 10 height 10
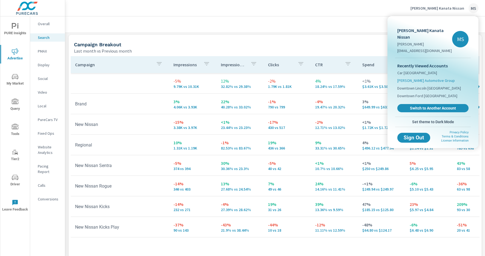
click at [408, 78] on span "Myers Automotive Group" at bounding box center [425, 80] width 57 height 5
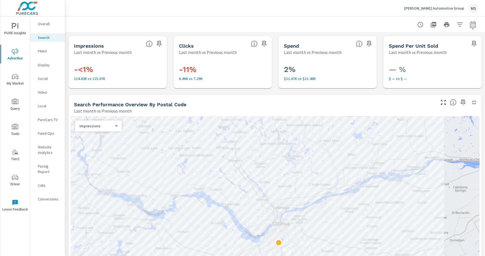
click at [473, 10] on div "MS" at bounding box center [473, 8] width 10 height 10
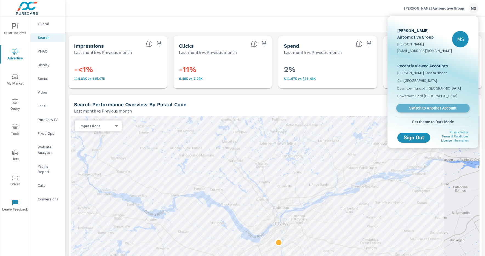
click at [424, 106] on span "Switch to Another Account" at bounding box center [432, 108] width 67 height 5
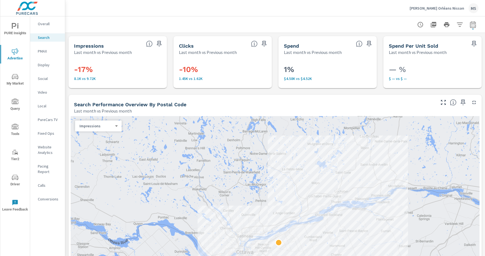
click at [44, 23] on p "Overall" at bounding box center [49, 23] width 23 height 5
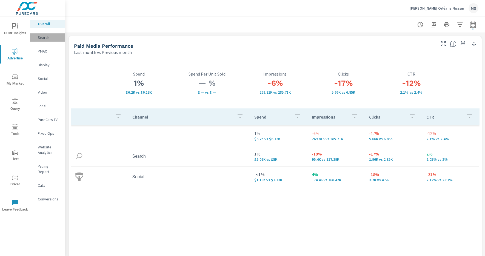
click at [46, 38] on p "Search" at bounding box center [49, 37] width 23 height 5
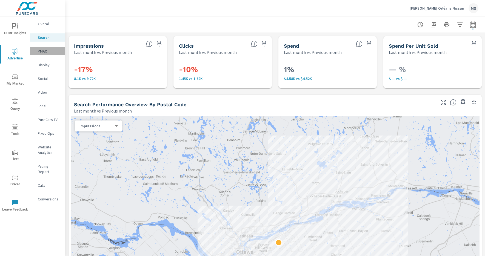
click at [46, 50] on p "PMAX" at bounding box center [49, 50] width 23 height 5
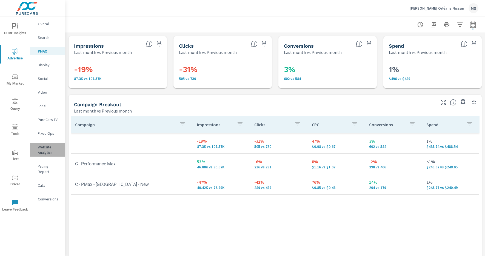
click at [46, 150] on p "Website Analytics" at bounding box center [49, 149] width 23 height 11
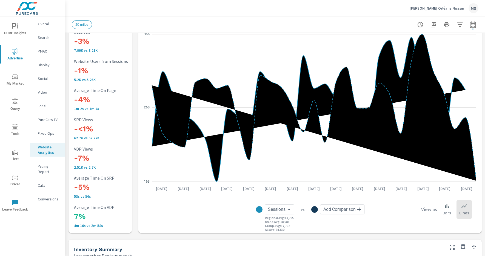
scroll to position [32, 0]
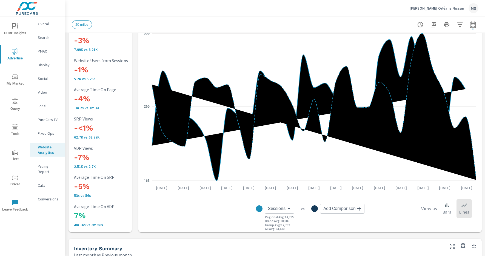
click at [50, 196] on p "Conversions" at bounding box center [49, 198] width 23 height 5
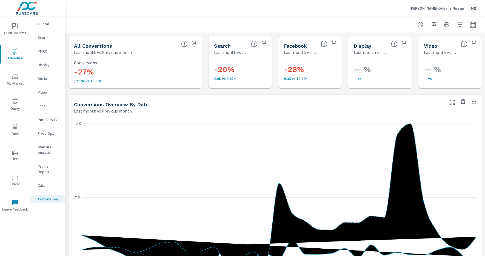
click at [43, 80] on p "Social" at bounding box center [49, 78] width 23 height 5
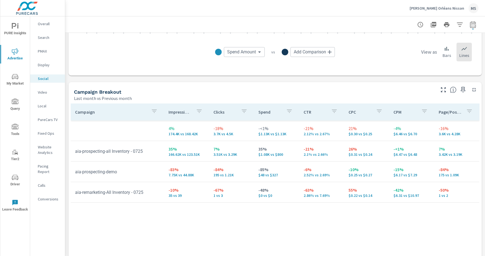
scroll to position [191, 0]
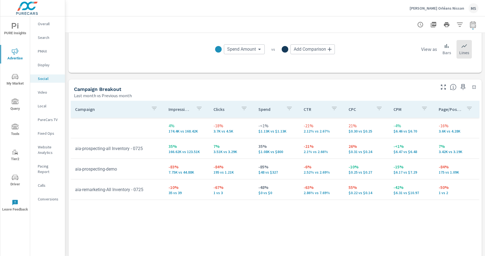
click at [49, 196] on p "Conversions" at bounding box center [49, 198] width 23 height 5
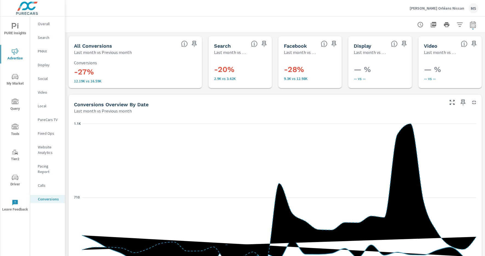
click at [43, 51] on p "PMAX" at bounding box center [49, 50] width 23 height 5
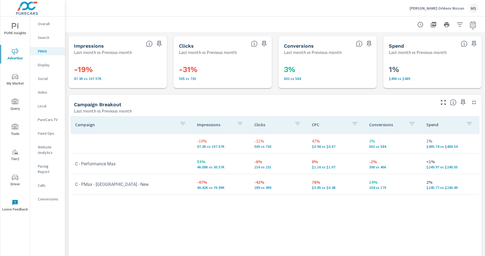
click at [45, 36] on p "Search" at bounding box center [49, 37] width 23 height 5
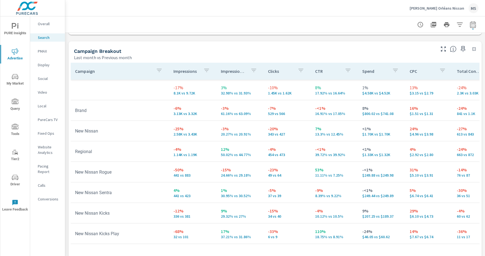
scroll to position [521, 0]
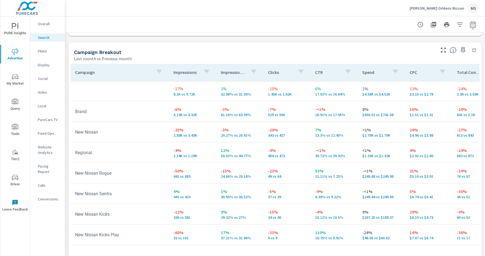
click at [473, 8] on div "MS" at bounding box center [473, 8] width 10 height 10
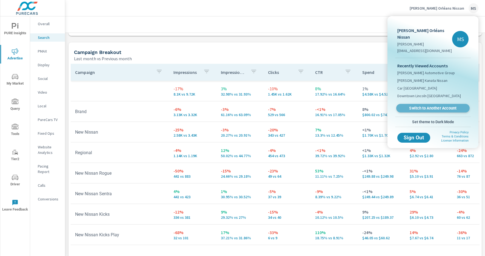
click at [419, 106] on span "Switch to Another Account" at bounding box center [432, 108] width 67 height 5
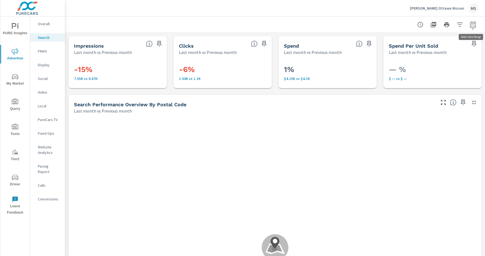
scroll to position [5, 0]
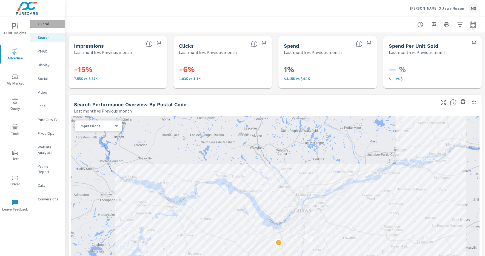
click at [45, 21] on p "Overall" at bounding box center [49, 23] width 23 height 5
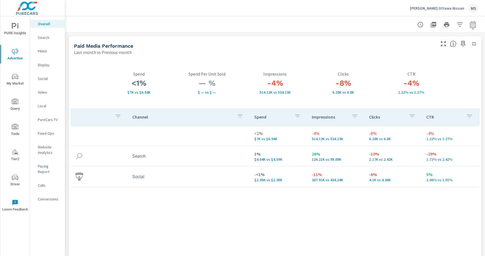
click at [46, 148] on p "Website Analytics" at bounding box center [49, 149] width 23 height 11
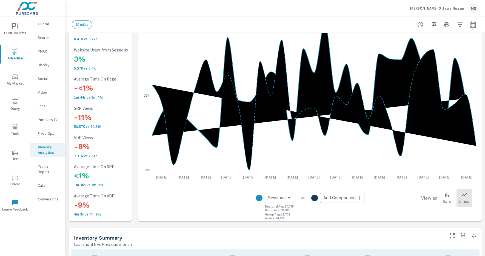
scroll to position [47, 0]
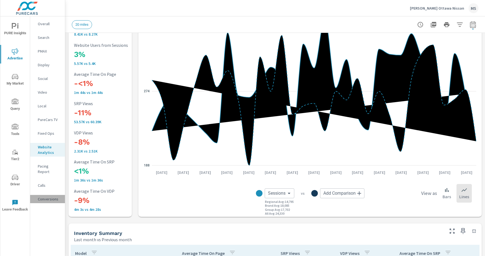
click at [51, 196] on p "Conversions" at bounding box center [49, 198] width 23 height 5
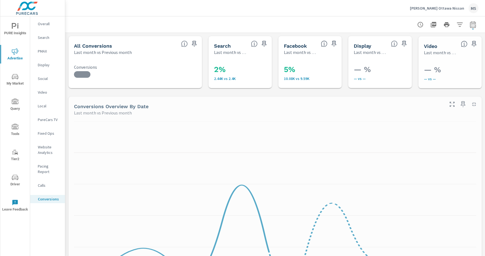
scroll to position [62, 0]
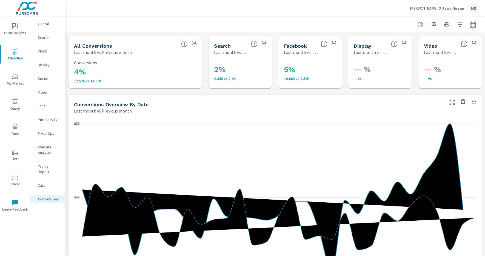
click at [47, 38] on p "Search" at bounding box center [49, 37] width 23 height 5
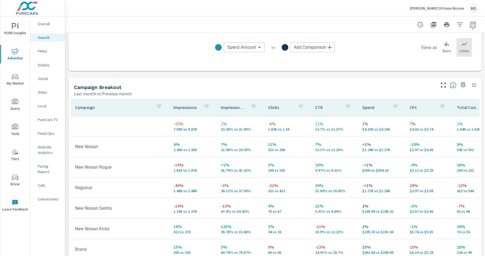
scroll to position [475, 0]
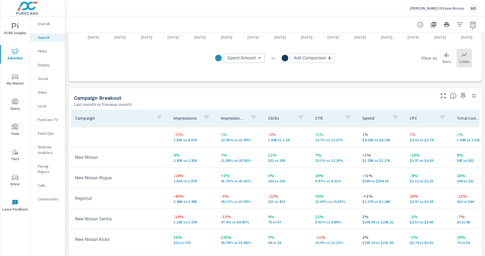
click at [44, 49] on p "PMAX" at bounding box center [49, 50] width 23 height 5
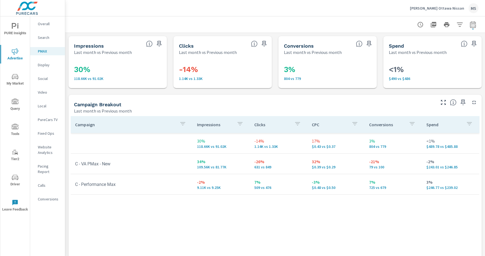
click at [48, 77] on p "Social" at bounding box center [49, 78] width 23 height 5
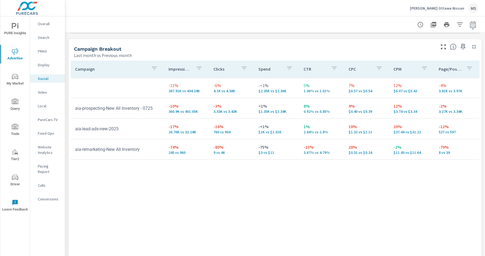
scroll to position [238, 0]
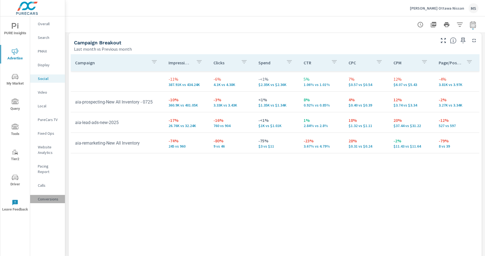
click at [44, 196] on p "Conversions" at bounding box center [49, 198] width 23 height 5
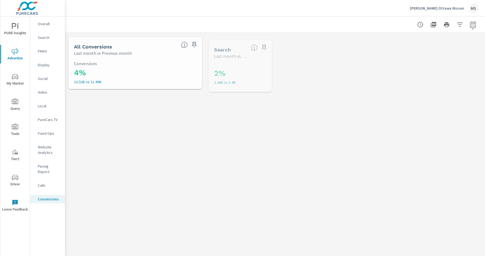
scroll to position [62, 0]
